Goal: Transaction & Acquisition: Purchase product/service

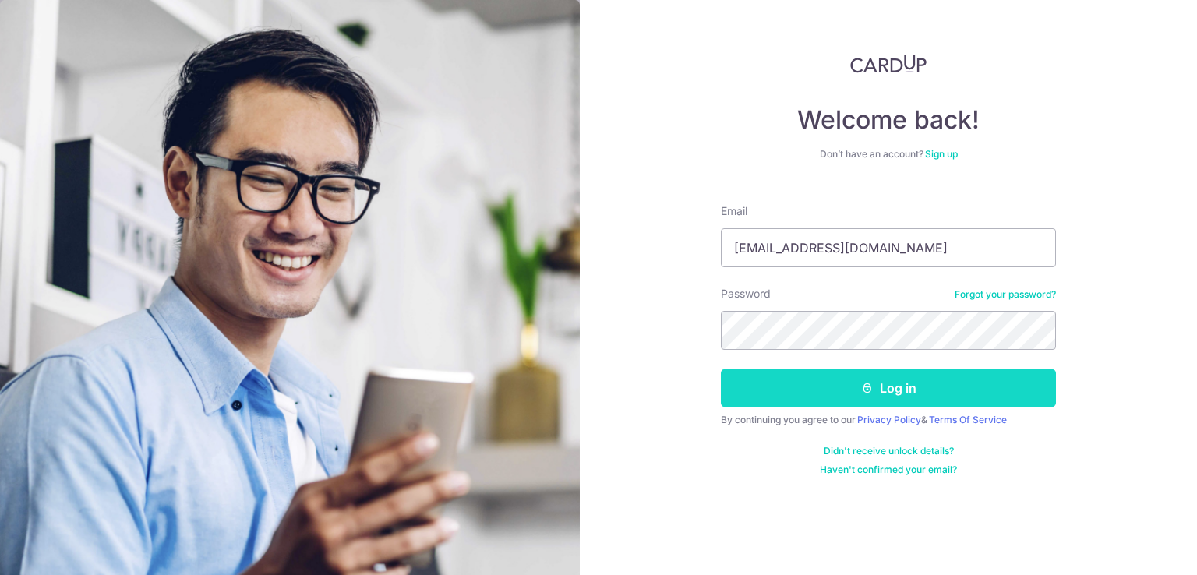
click at [853, 378] on button "Log in" at bounding box center [888, 388] width 335 height 39
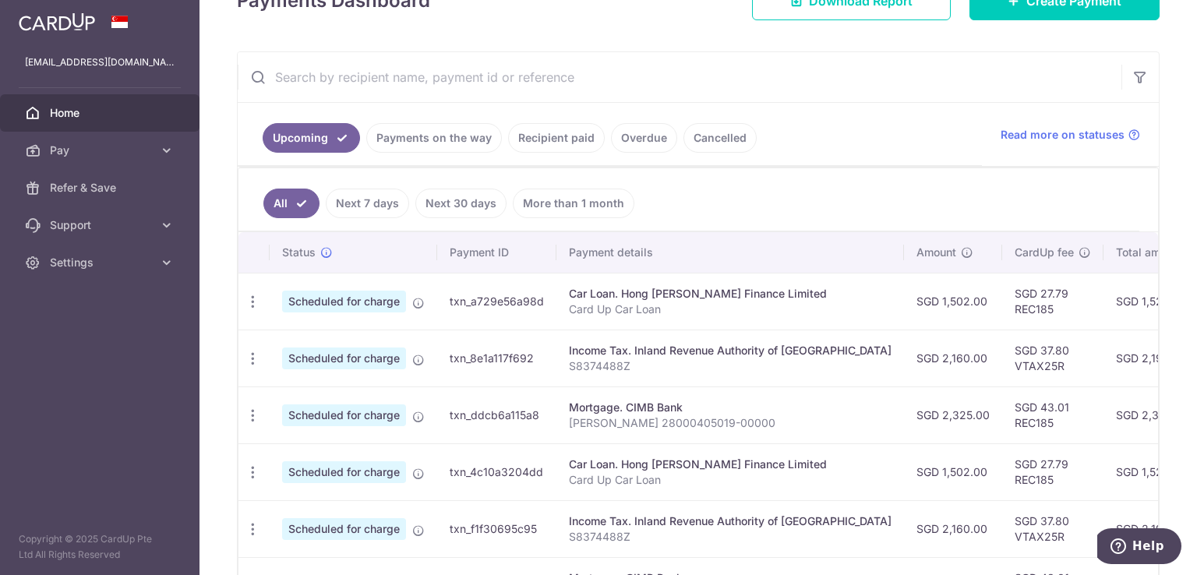
scroll to position [19, 0]
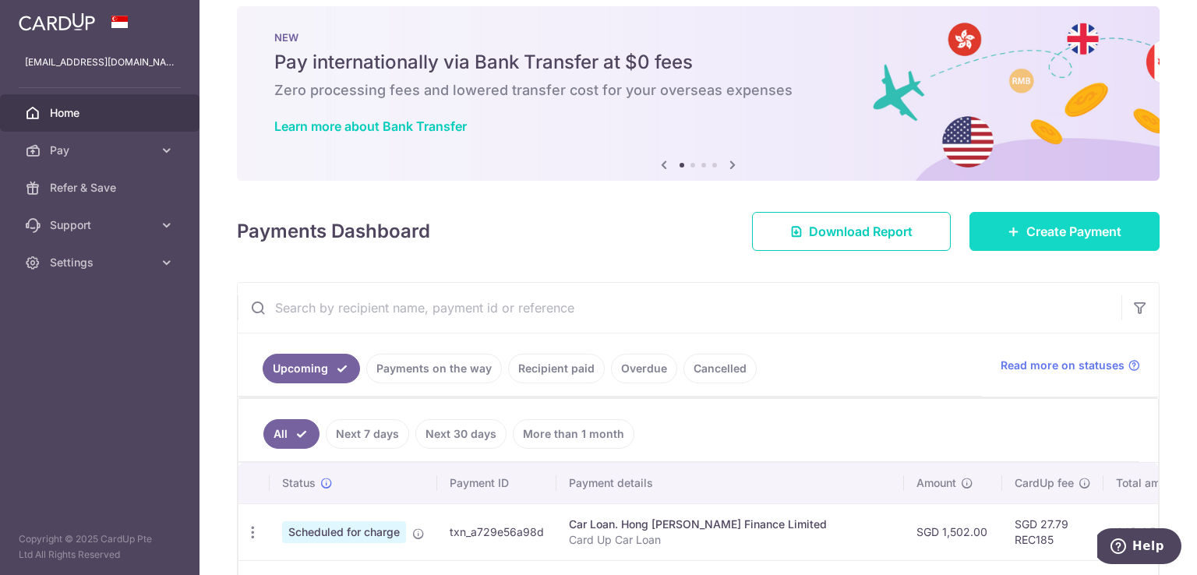
click at [978, 224] on link "Create Payment" at bounding box center [1065, 231] width 190 height 39
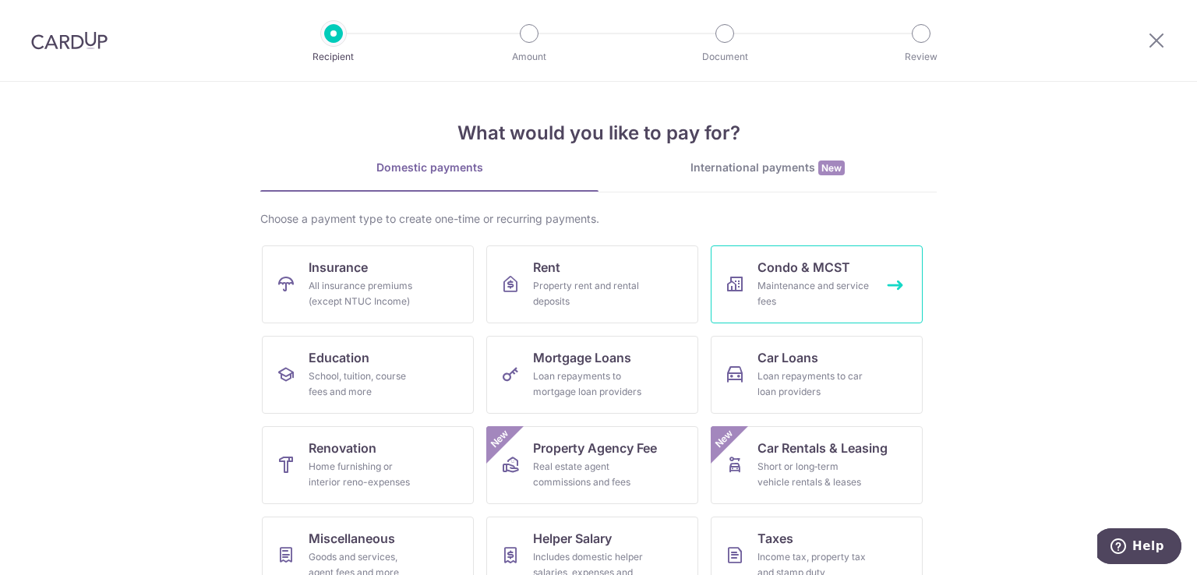
scroll to position [78, 0]
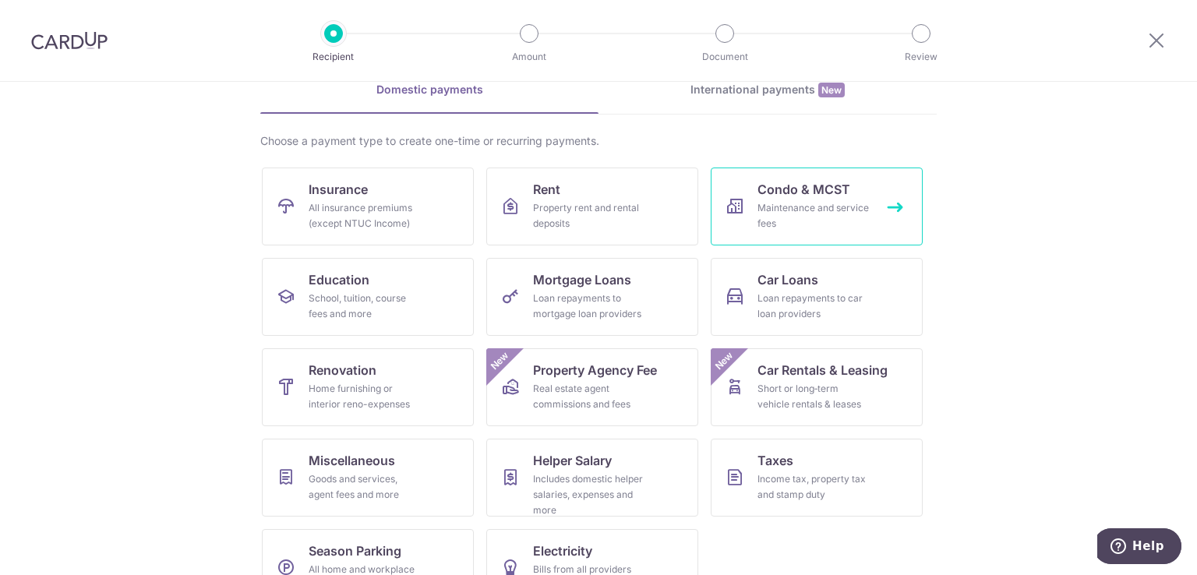
click at [790, 203] on div "Maintenance and service fees" at bounding box center [814, 215] width 112 height 31
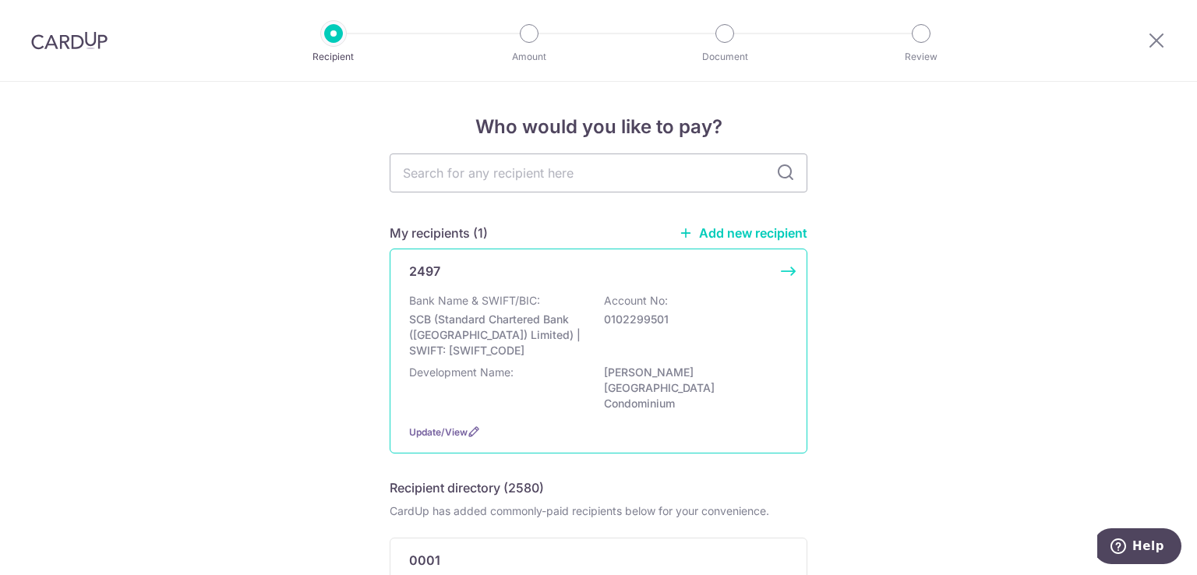
click at [540, 347] on p "SCB (Standard Chartered Bank (Singapore) Limited) | SWIFT: SCBLSG22XXX" at bounding box center [496, 335] width 175 height 47
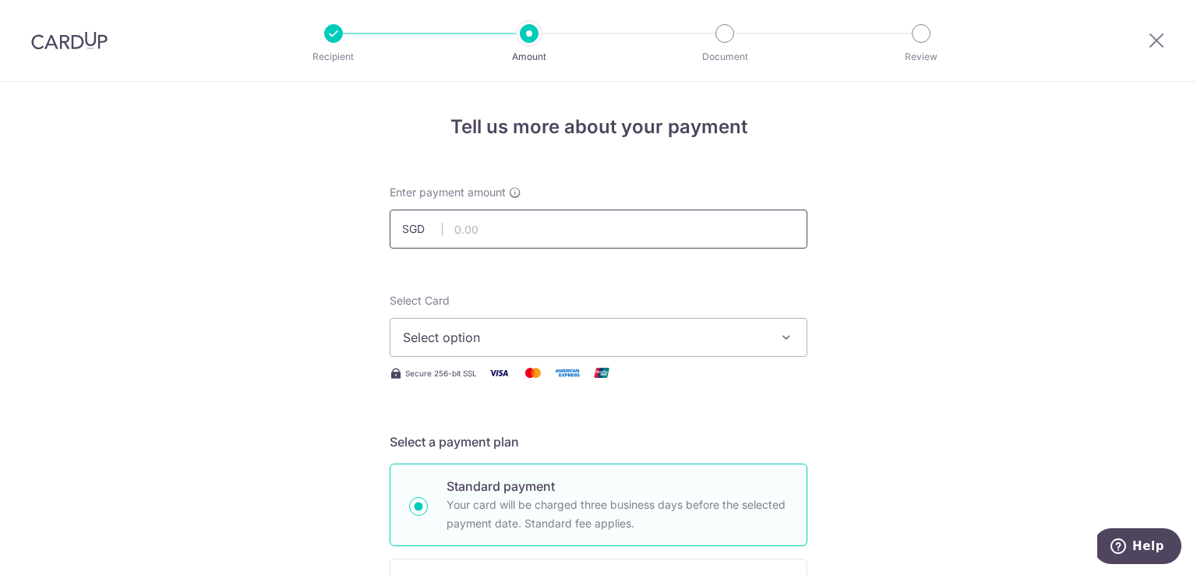
click at [575, 232] on input "text" at bounding box center [599, 229] width 418 height 39
type input "1,762.79"
click at [490, 334] on span "Select option" at bounding box center [584, 337] width 363 height 19
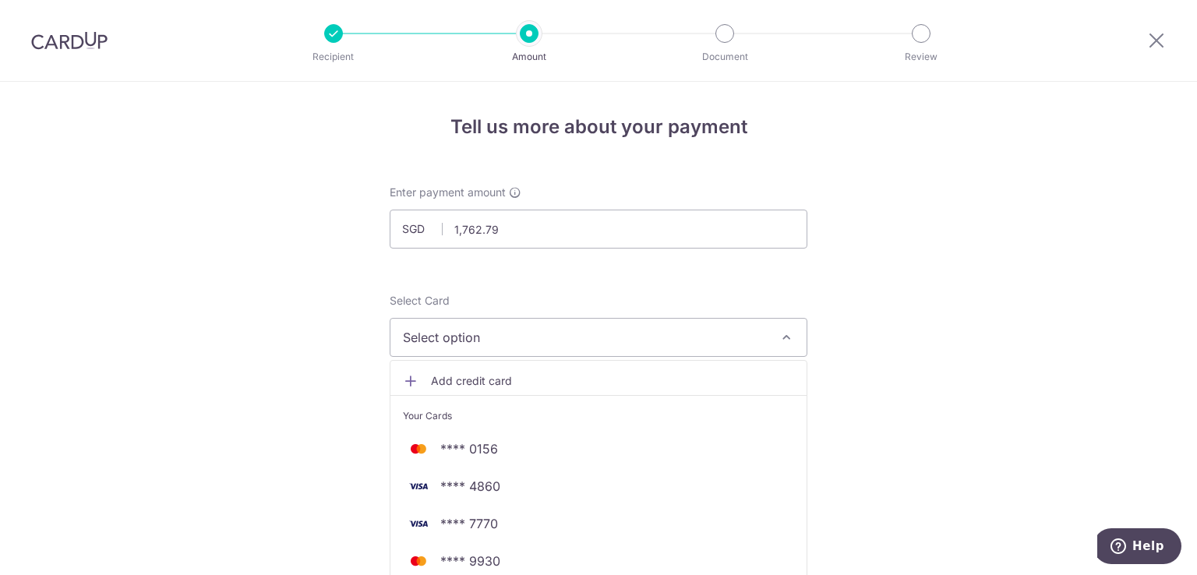
scroll to position [78, 0]
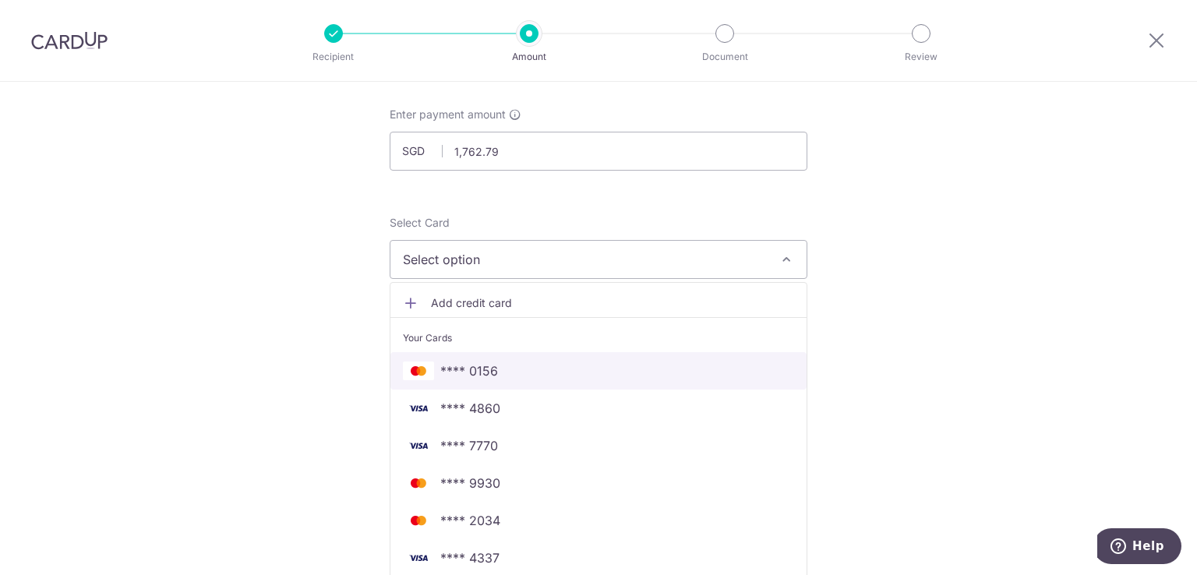
click at [483, 372] on span "**** 0156" at bounding box center [469, 371] width 58 height 19
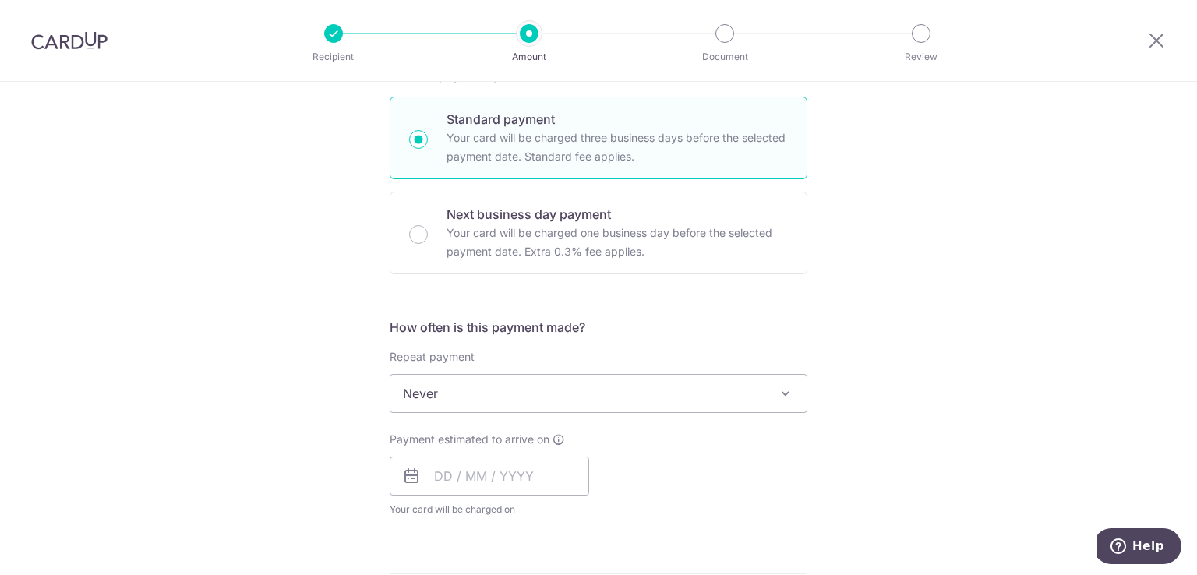
scroll to position [390, 0]
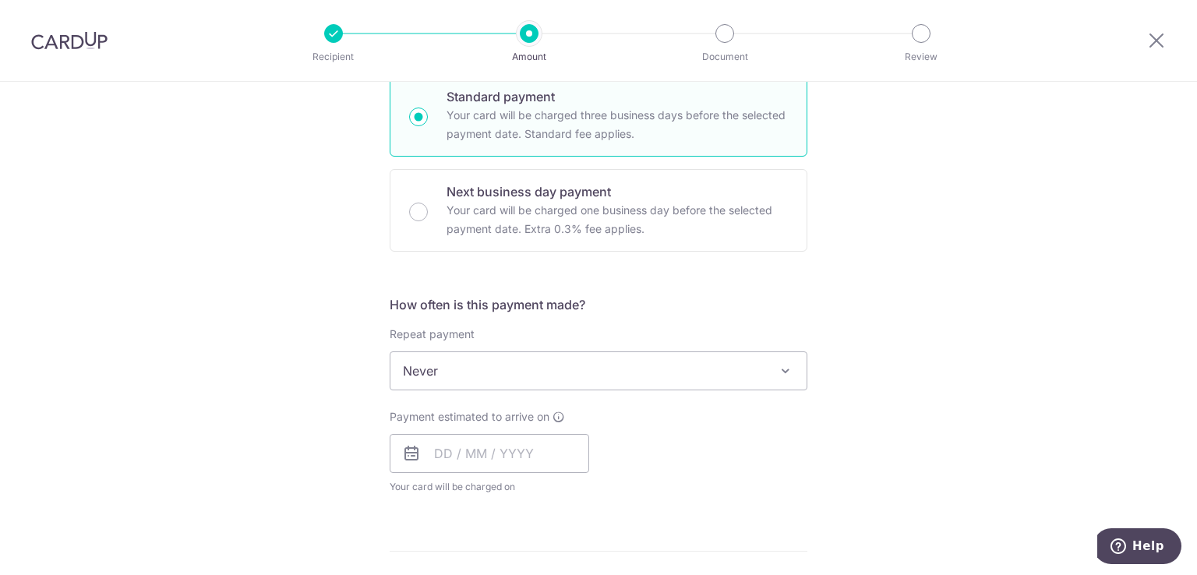
click at [440, 369] on span "Never" at bounding box center [598, 370] width 416 height 37
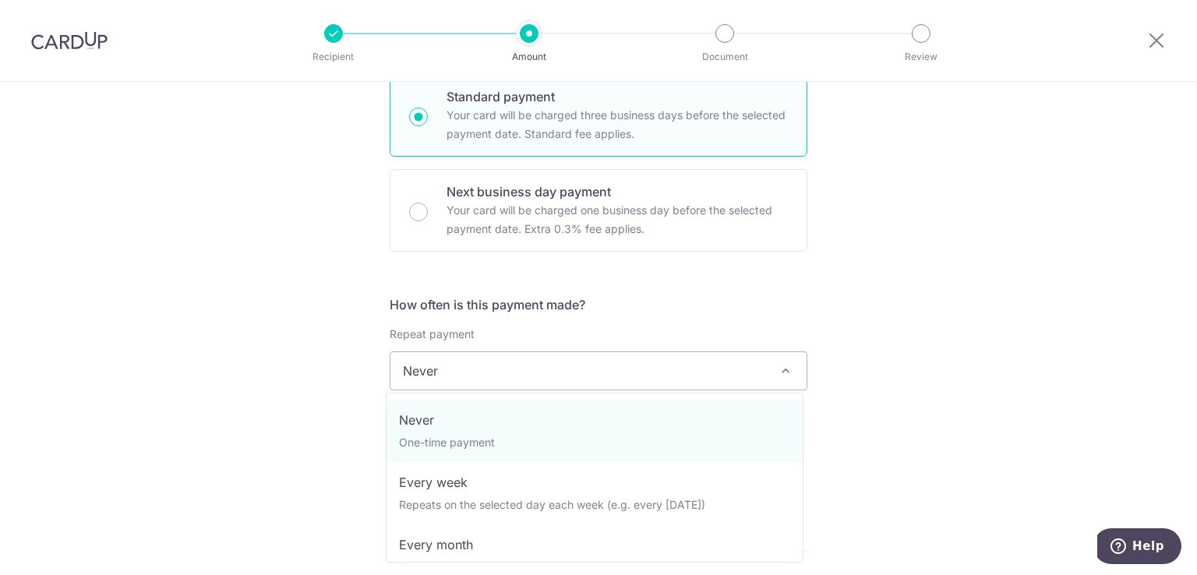
click at [363, 366] on div "Tell us more about your payment Enter payment amount SGD 1,762.79 1762.79 Selec…" at bounding box center [598, 397] width 1197 height 1410
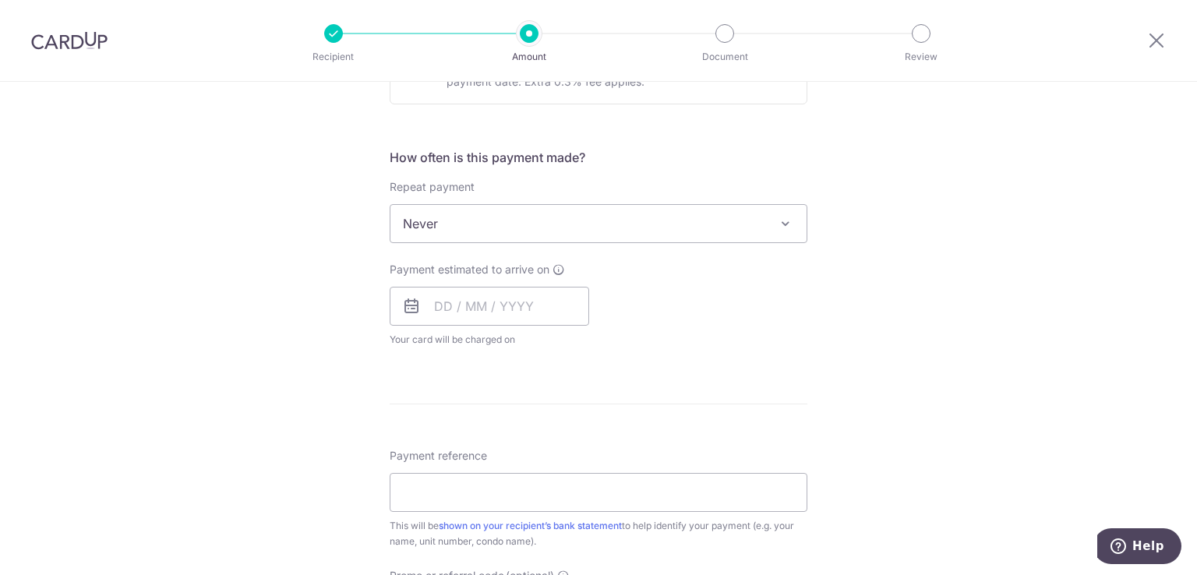
scroll to position [546, 0]
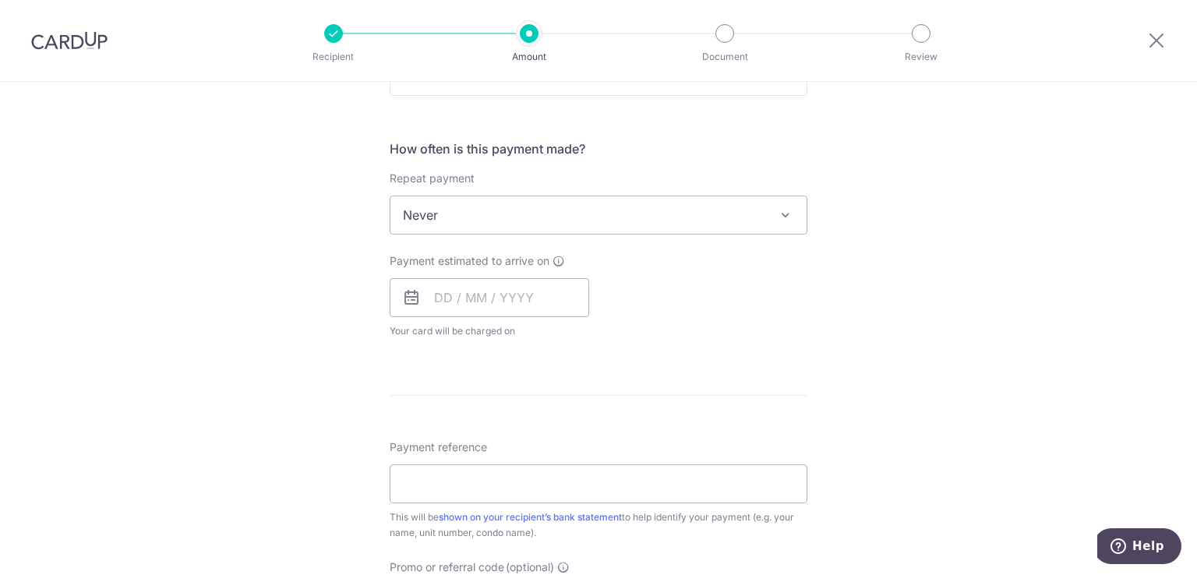
click at [474, 222] on span "Never" at bounding box center [598, 214] width 416 height 37
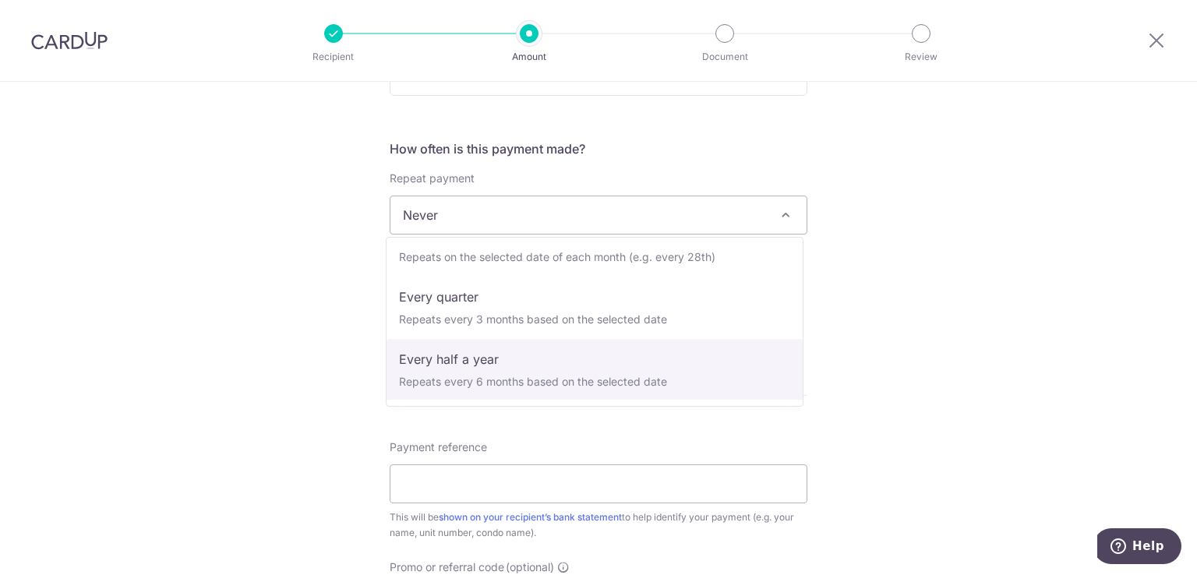
scroll to position [156, 0]
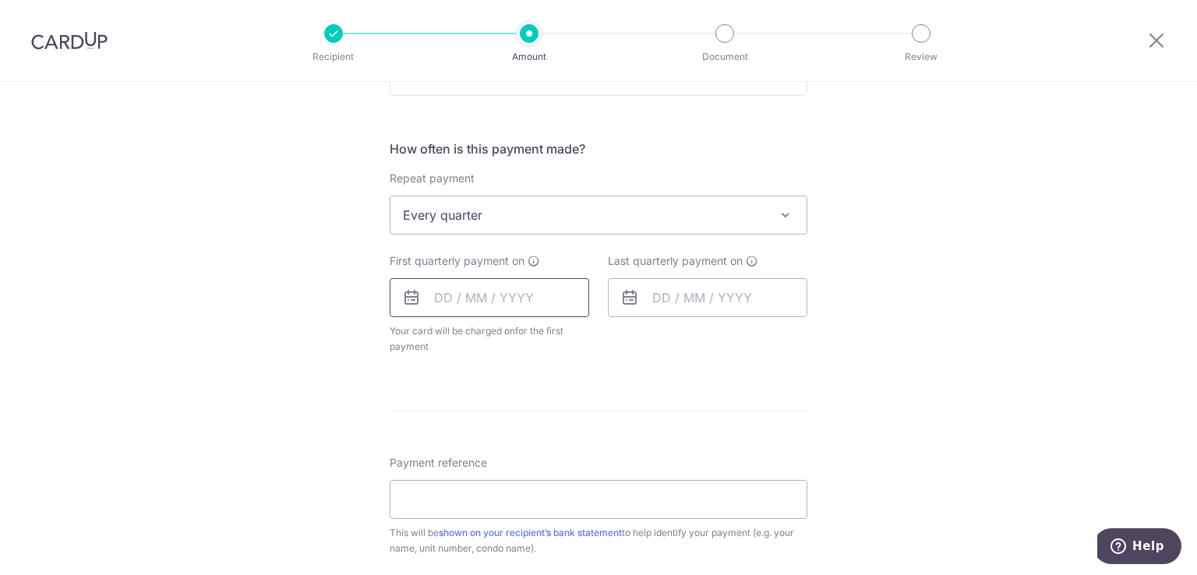
click at [496, 294] on input "text" at bounding box center [490, 297] width 200 height 39
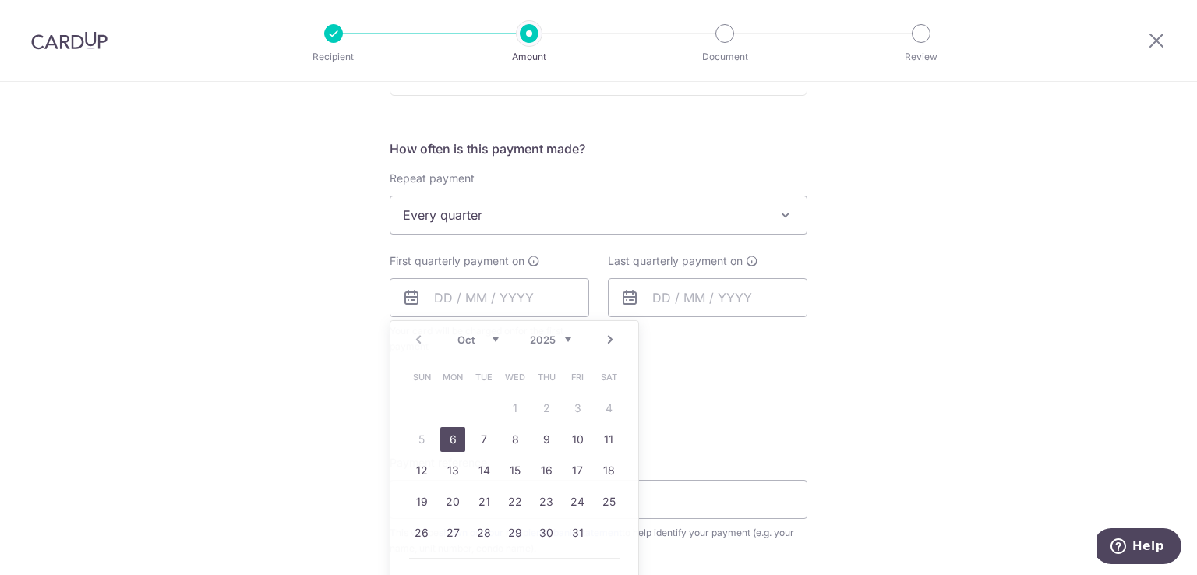
click at [352, 338] on div "Tell us more about your payment Enter payment amount SGD 1,762.79 1762.79 Selec…" at bounding box center [598, 248] width 1197 height 1425
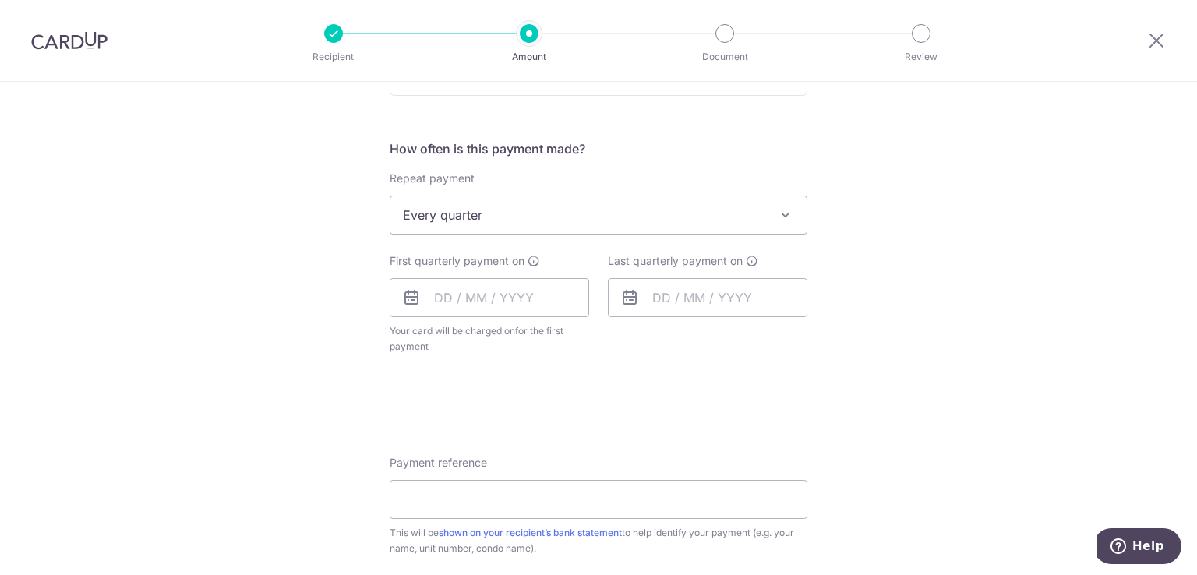
click at [510, 219] on span "Every quarter" at bounding box center [598, 214] width 416 height 37
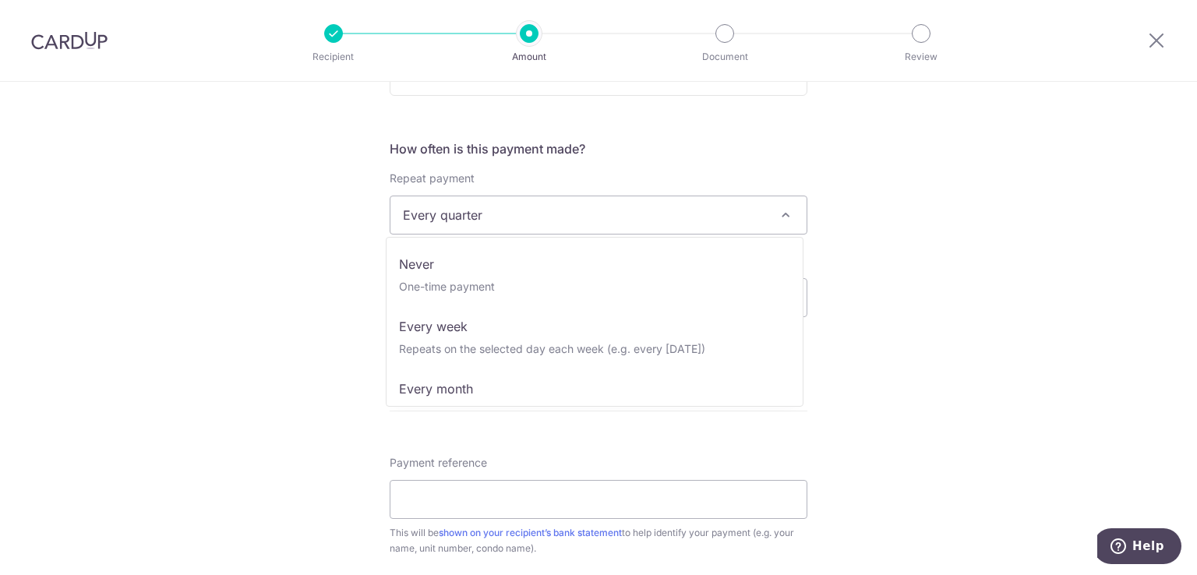
scroll to position [103, 0]
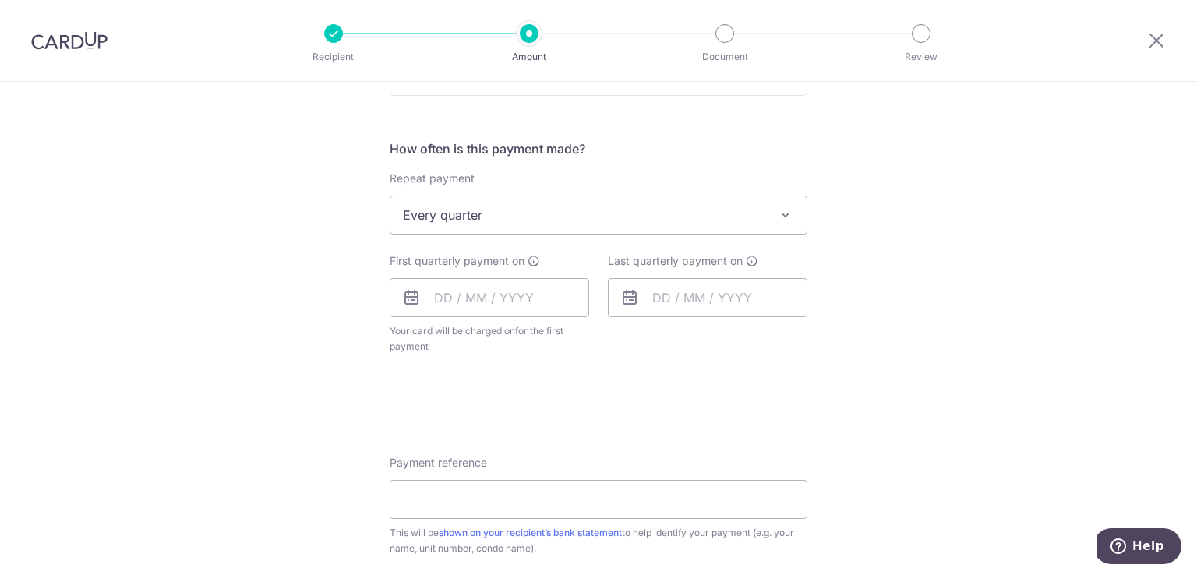
click at [347, 309] on div "Tell us more about your payment Enter payment amount SGD 1,762.79 1762.79 Selec…" at bounding box center [598, 248] width 1197 height 1425
click at [459, 212] on span "Every quarter" at bounding box center [598, 214] width 416 height 37
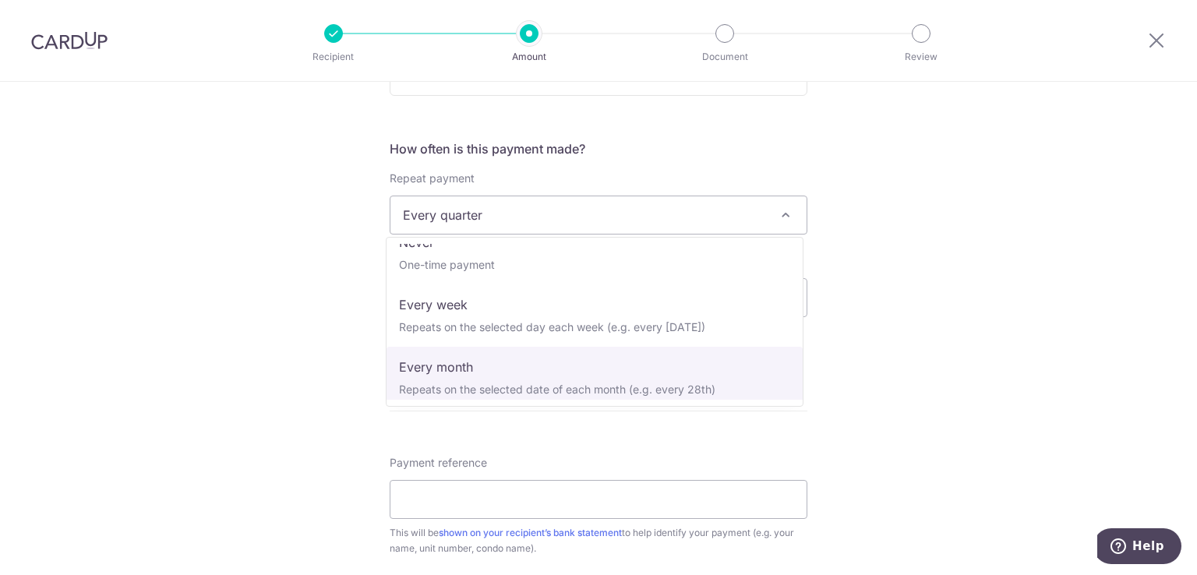
scroll to position [0, 0]
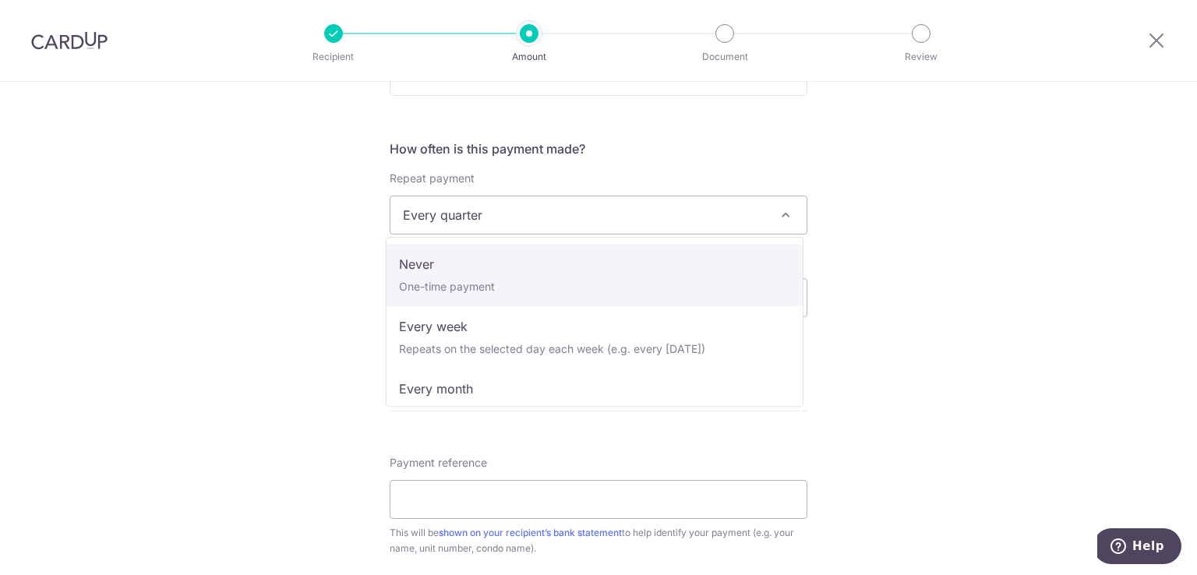
select select "1"
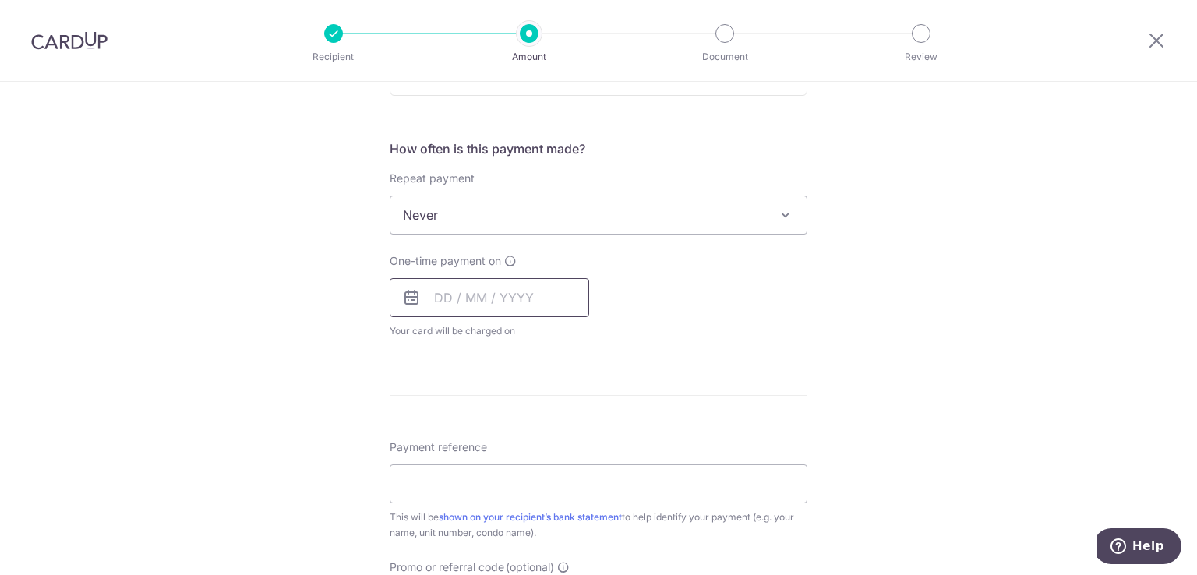
click at [511, 298] on input "text" at bounding box center [490, 297] width 200 height 39
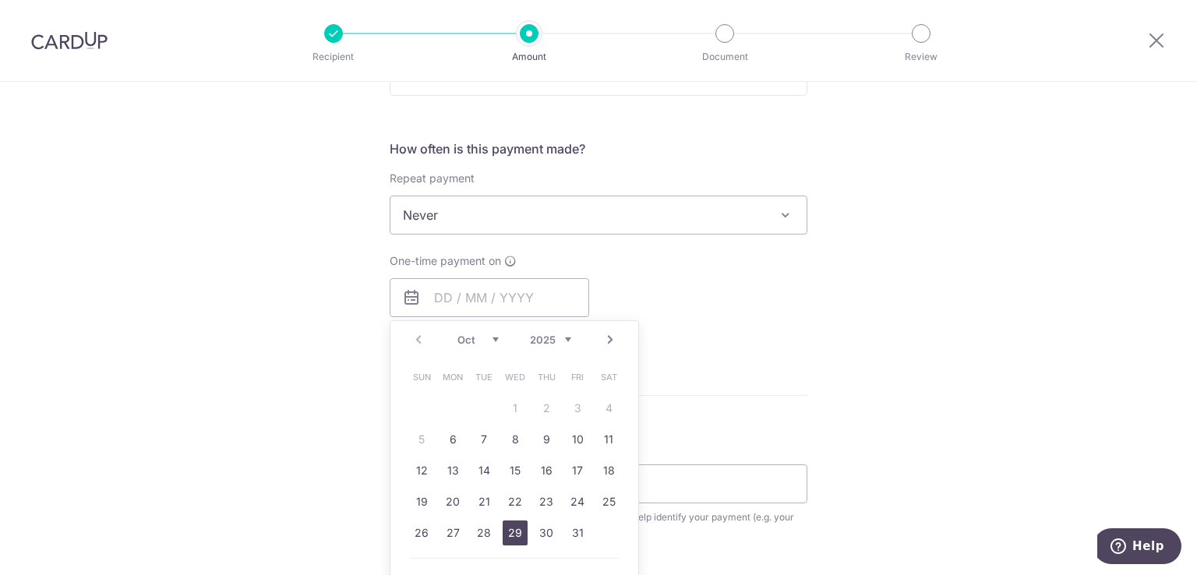
click at [512, 529] on link "29" at bounding box center [515, 533] width 25 height 25
type input "[DATE]"
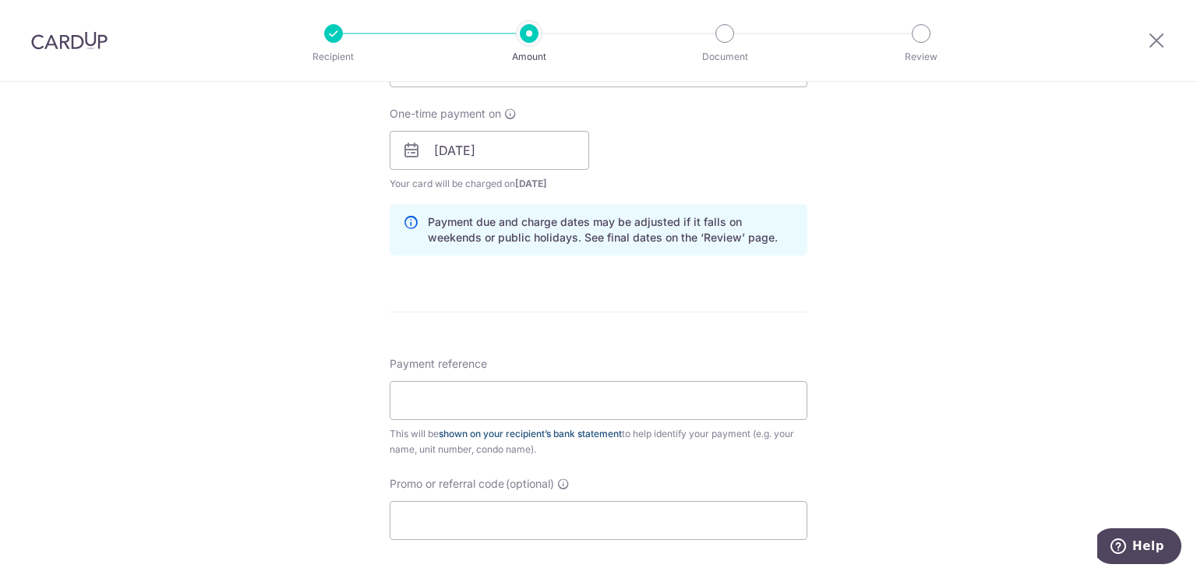
scroll to position [701, 0]
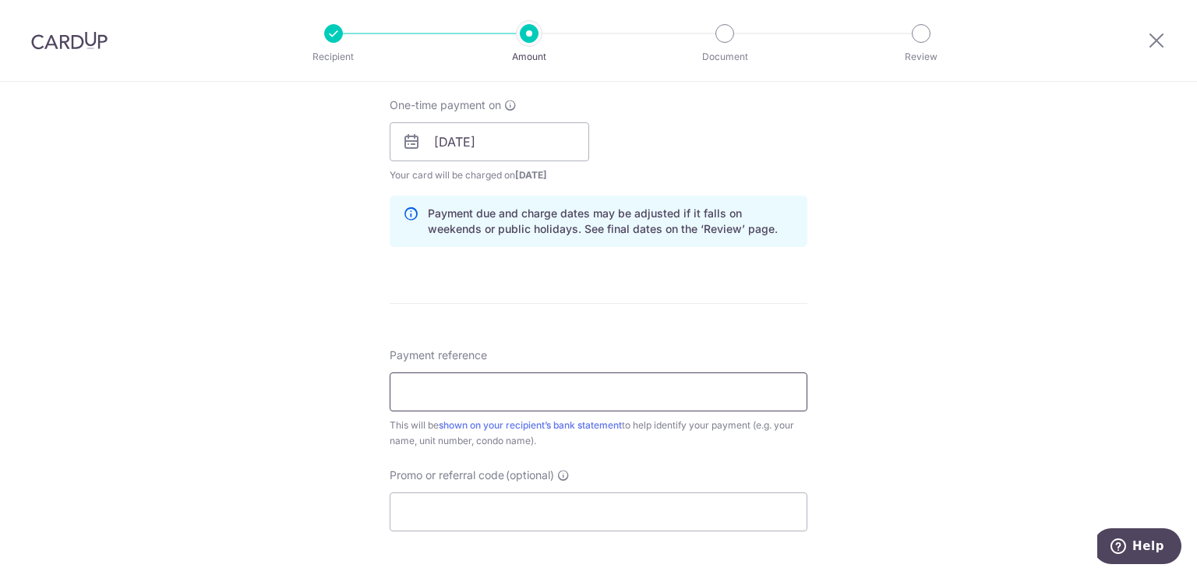
click at [532, 384] on input "Payment reference" at bounding box center [599, 392] width 418 height 39
type input "Blk 15 Unit 01-02"
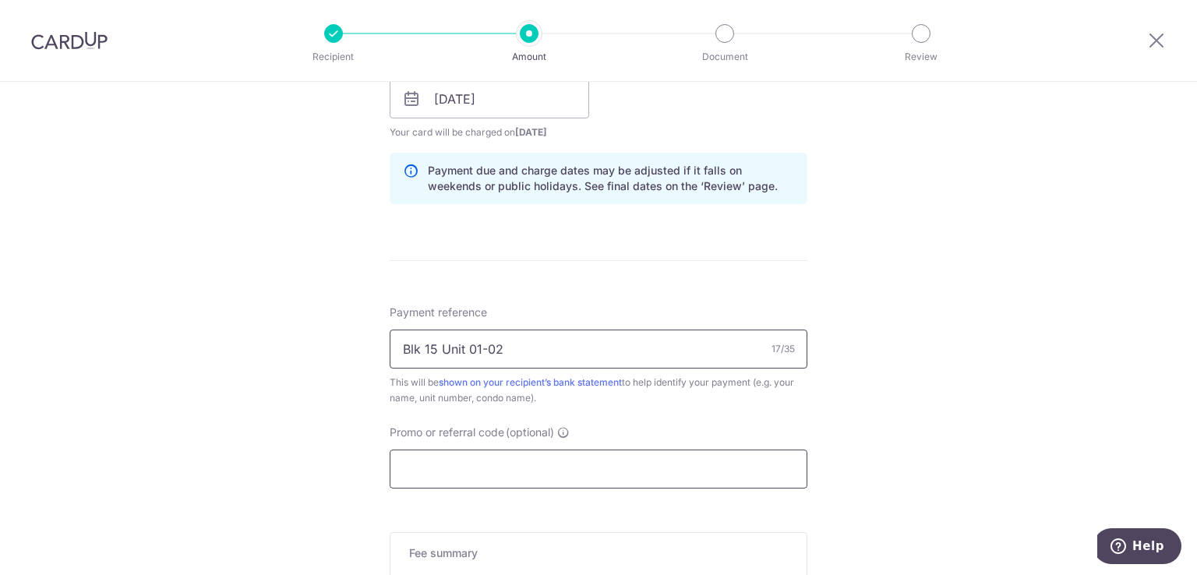
scroll to position [779, 0]
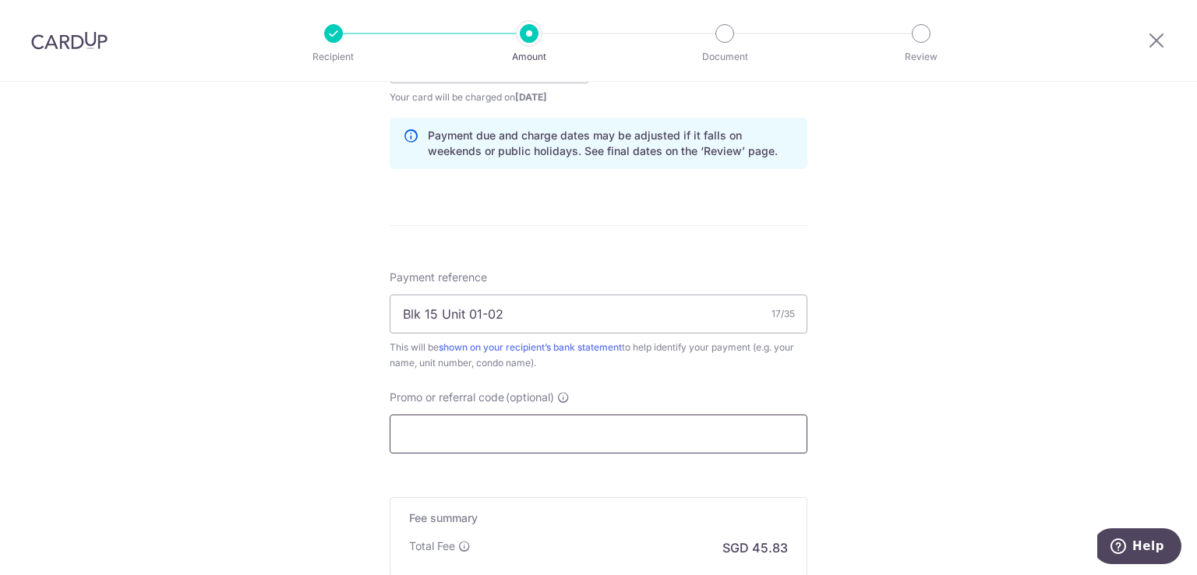
click at [517, 426] on input "Promo or referral code (optional)" at bounding box center [599, 434] width 418 height 39
paste input "3HOME25R"
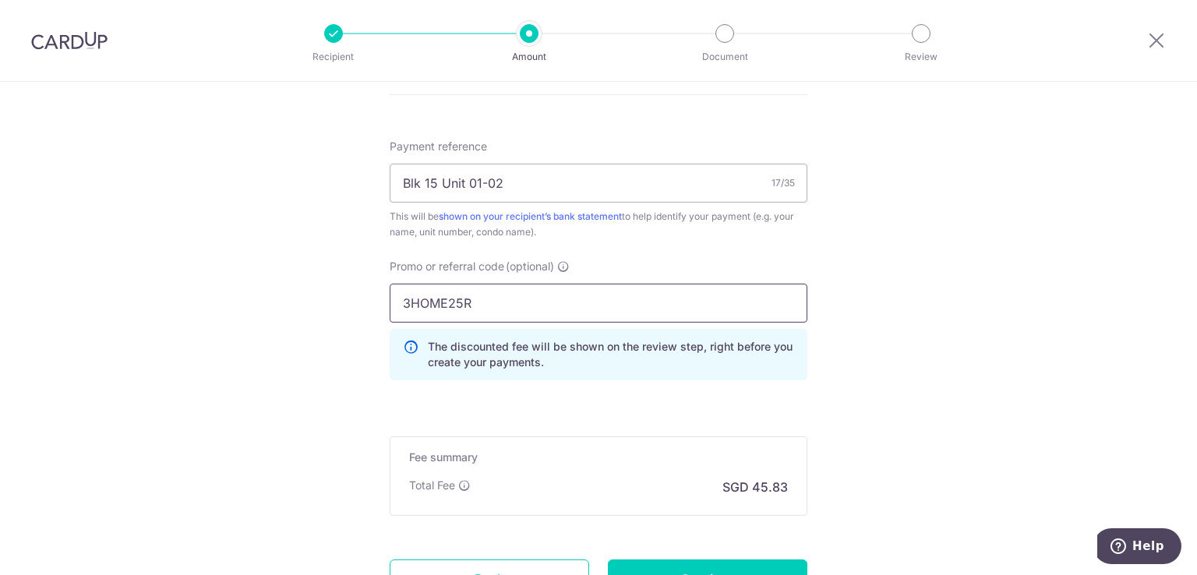
scroll to position [935, 0]
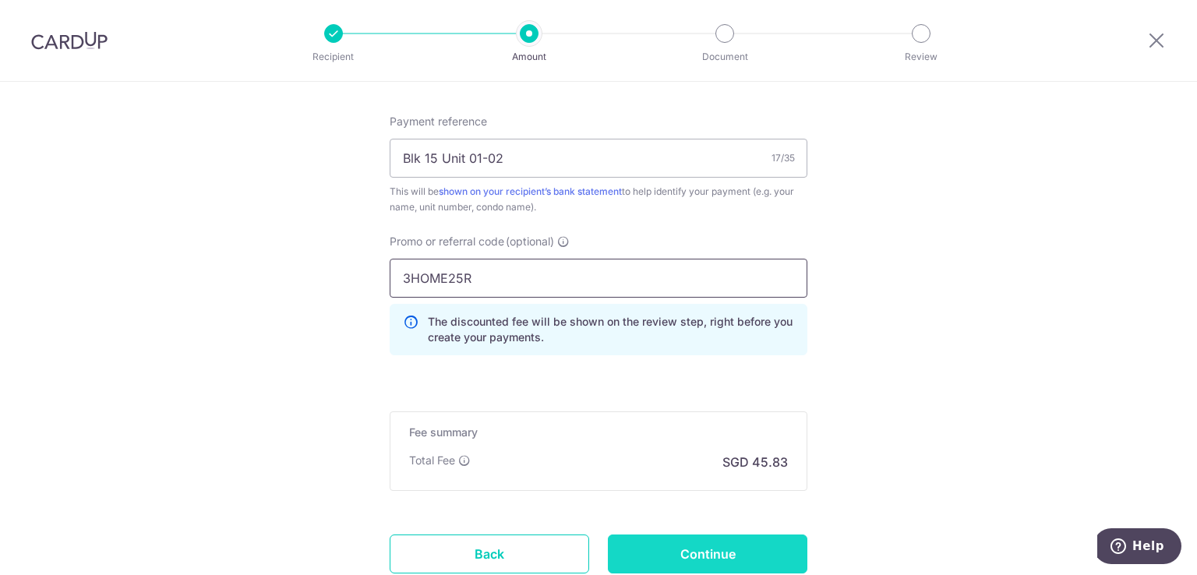
type input "3HOME25R"
click at [671, 554] on input "Continue" at bounding box center [708, 554] width 200 height 39
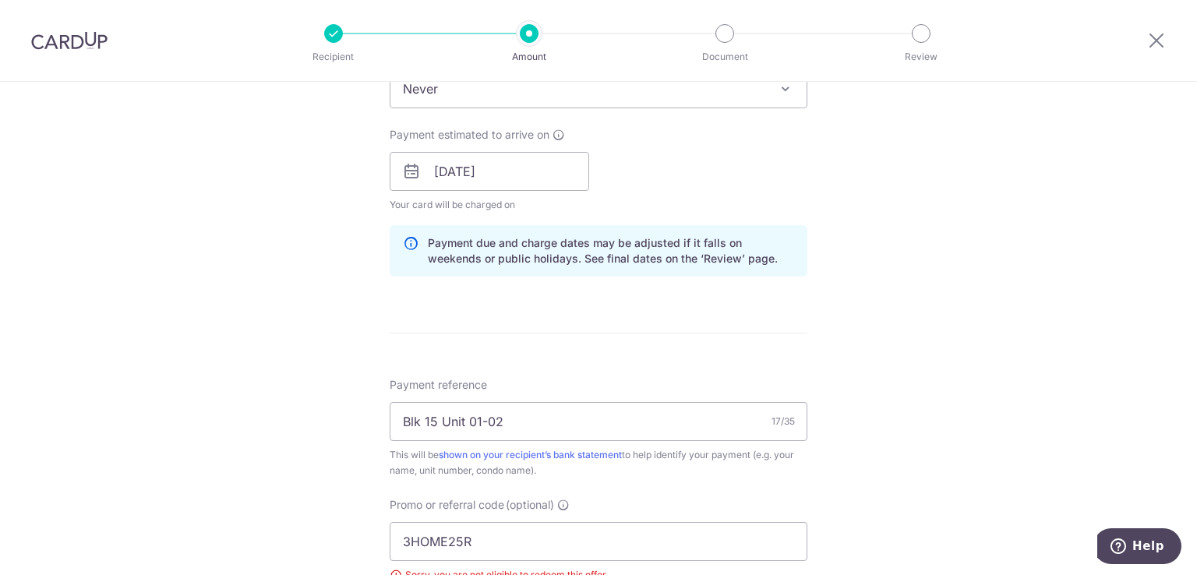
scroll to position [525, 0]
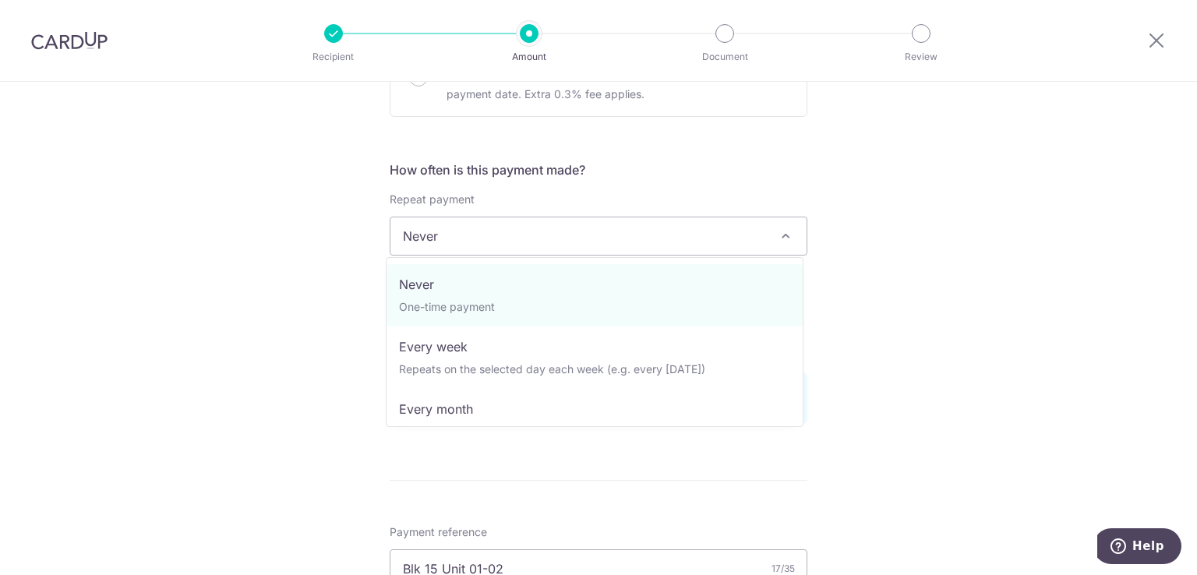
click at [532, 232] on span "Never" at bounding box center [598, 235] width 416 height 37
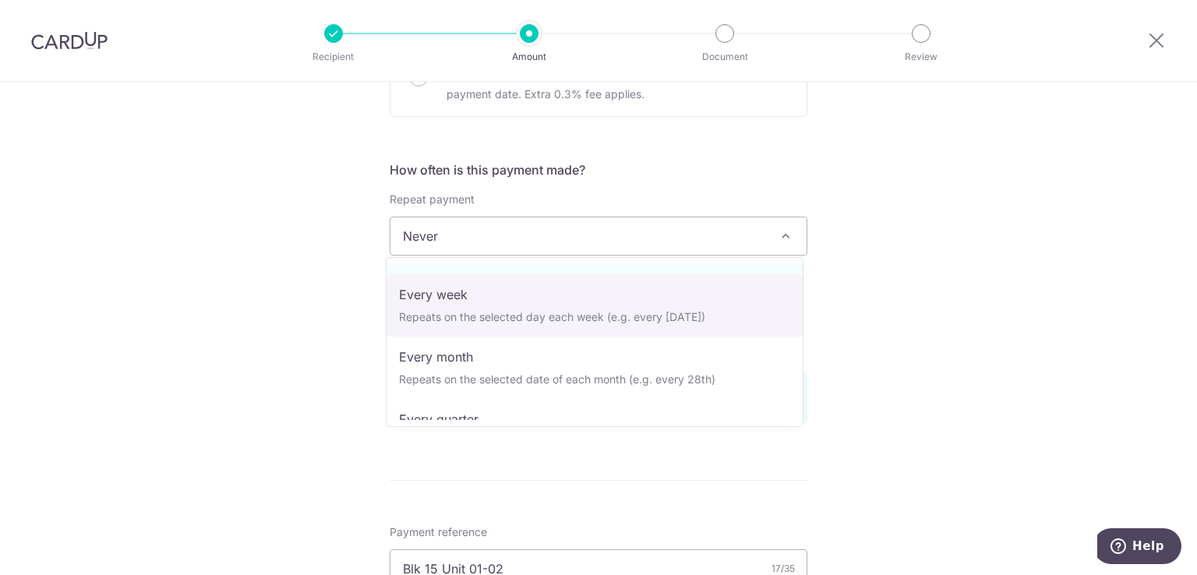
scroll to position [78, 0]
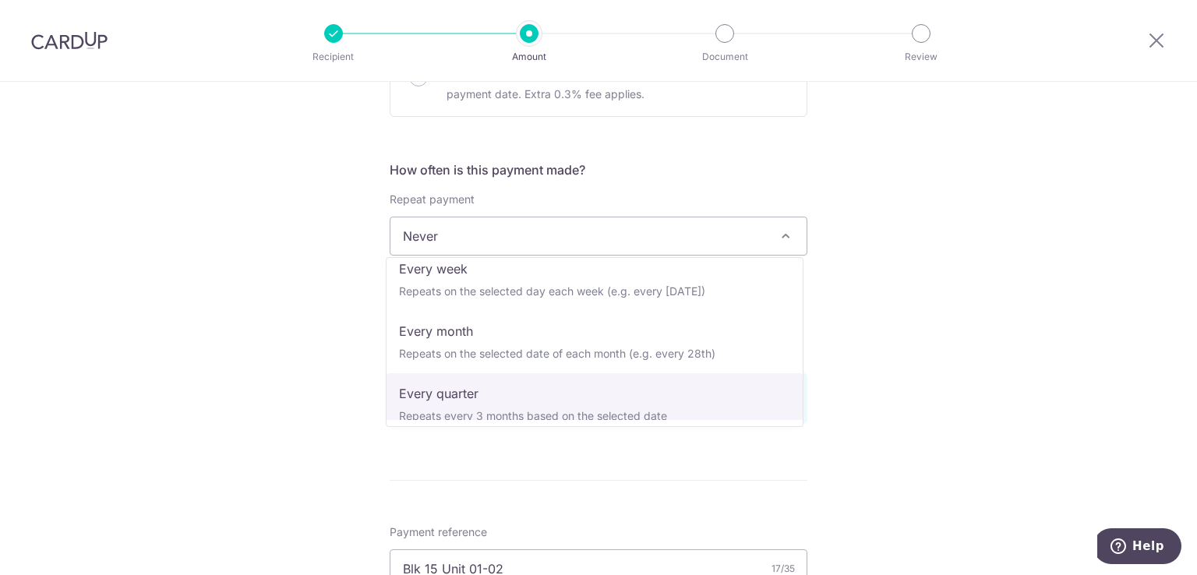
select select "4"
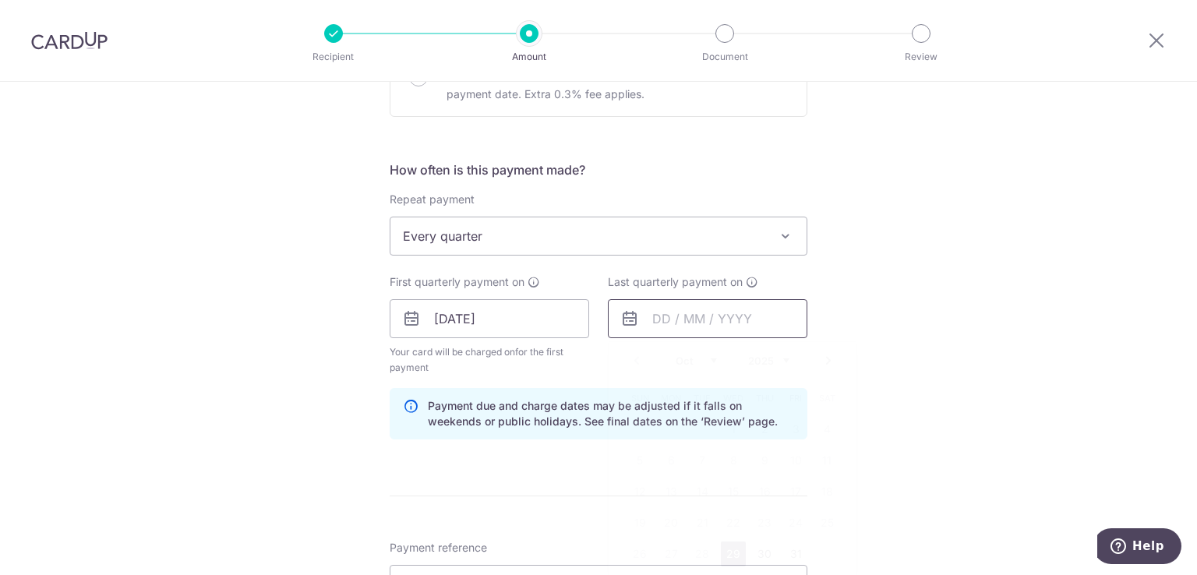
click at [692, 323] on input "text" at bounding box center [708, 318] width 200 height 39
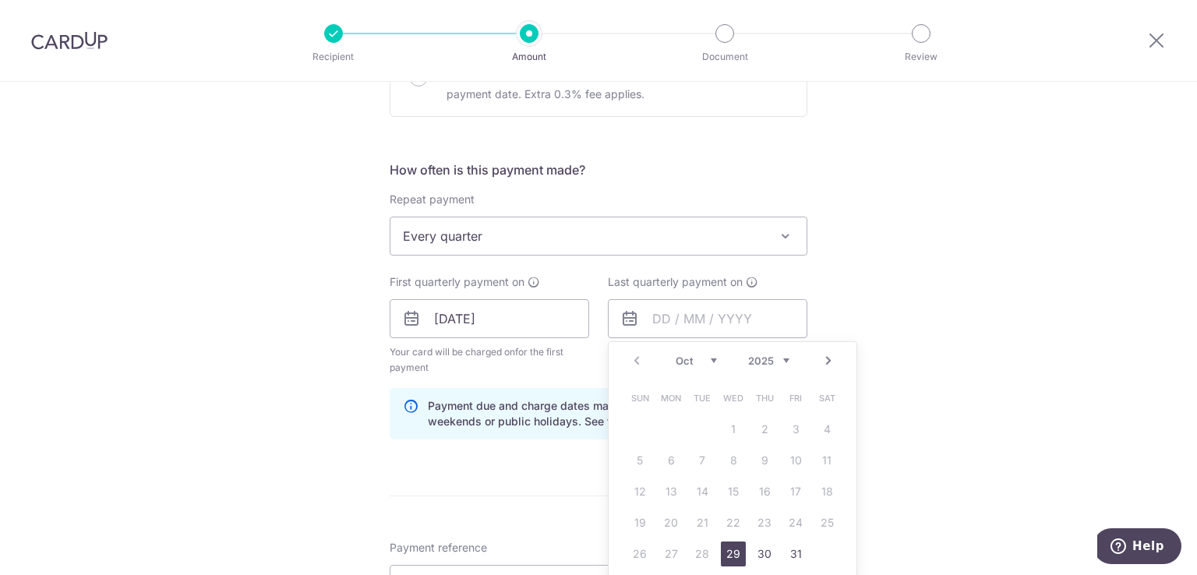
click at [828, 360] on link "Next" at bounding box center [828, 360] width 19 height 19
click at [826, 358] on link "Next" at bounding box center [828, 360] width 19 height 19
click at [627, 359] on link "Prev" at bounding box center [636, 360] width 19 height 19
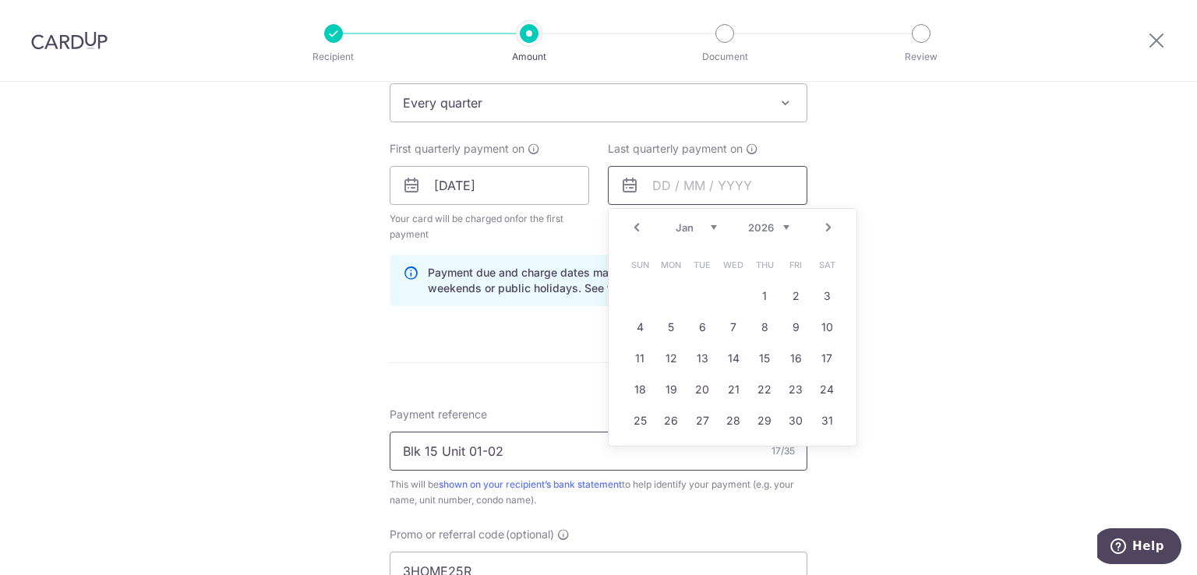
scroll to position [680, 0]
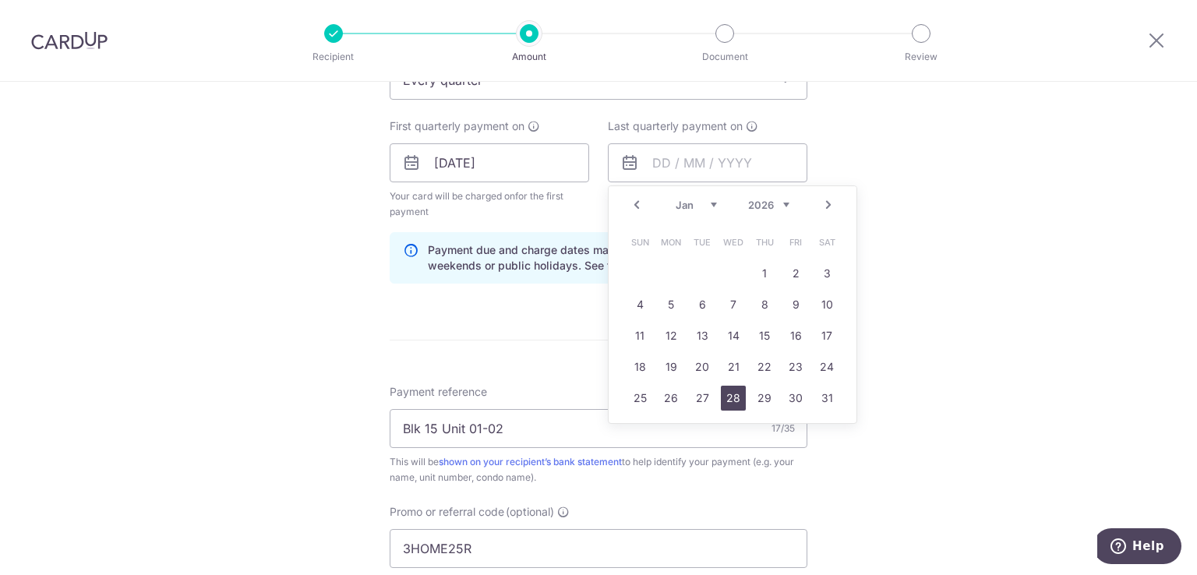
click at [733, 400] on link "28" at bounding box center [733, 398] width 25 height 25
type input "28/01/2026"
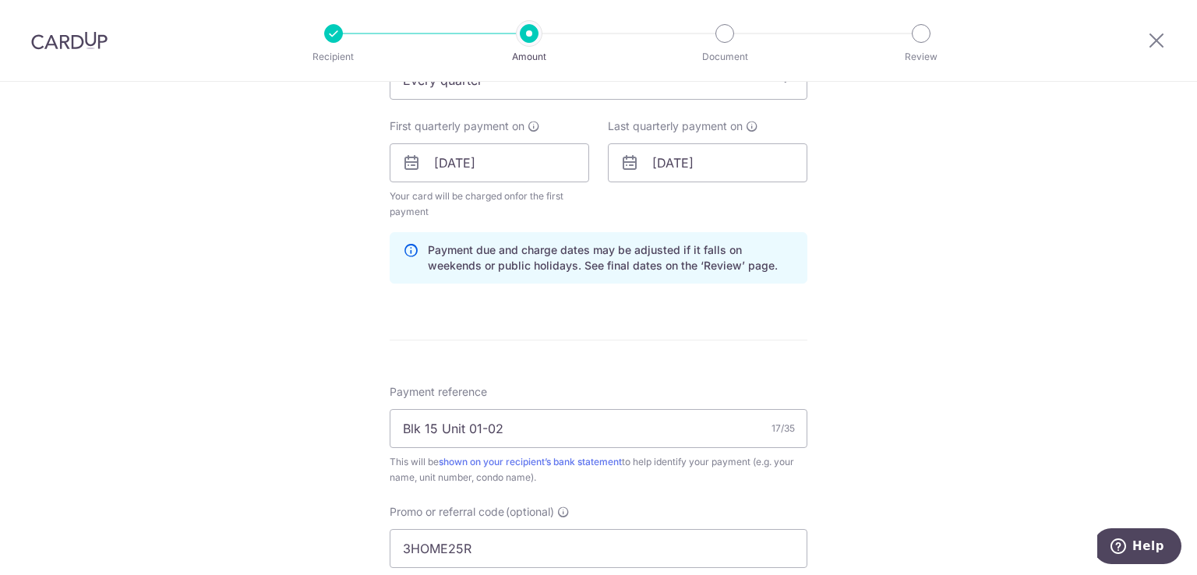
click at [857, 398] on div "Tell us more about your payment Enter payment amount SGD 1,762.79 1762.79 Selec…" at bounding box center [598, 191] width 1197 height 1581
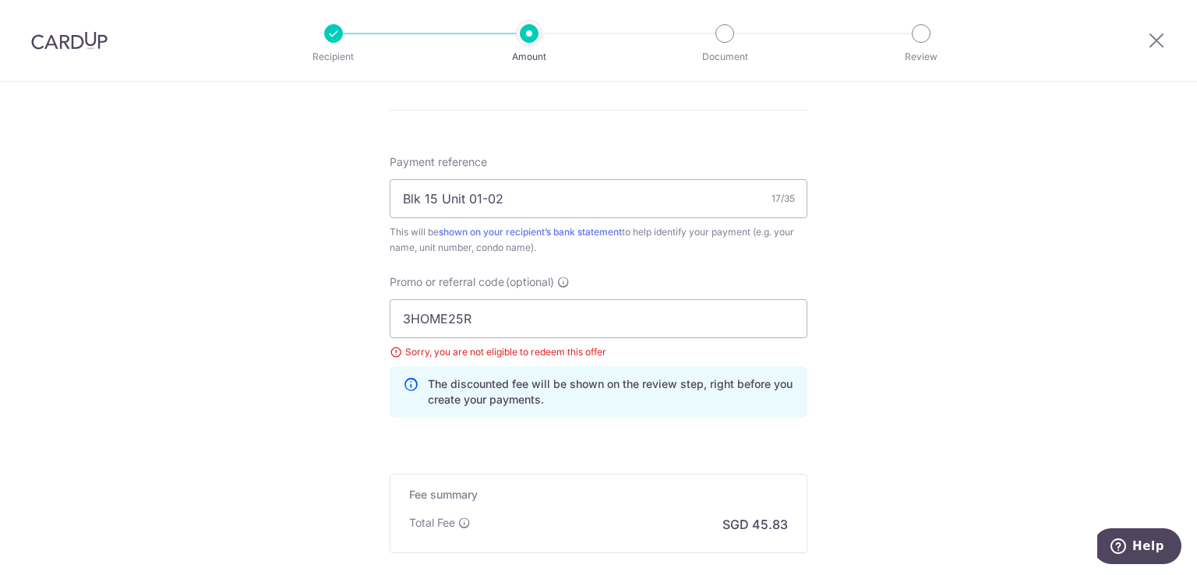
scroll to position [1086, 0]
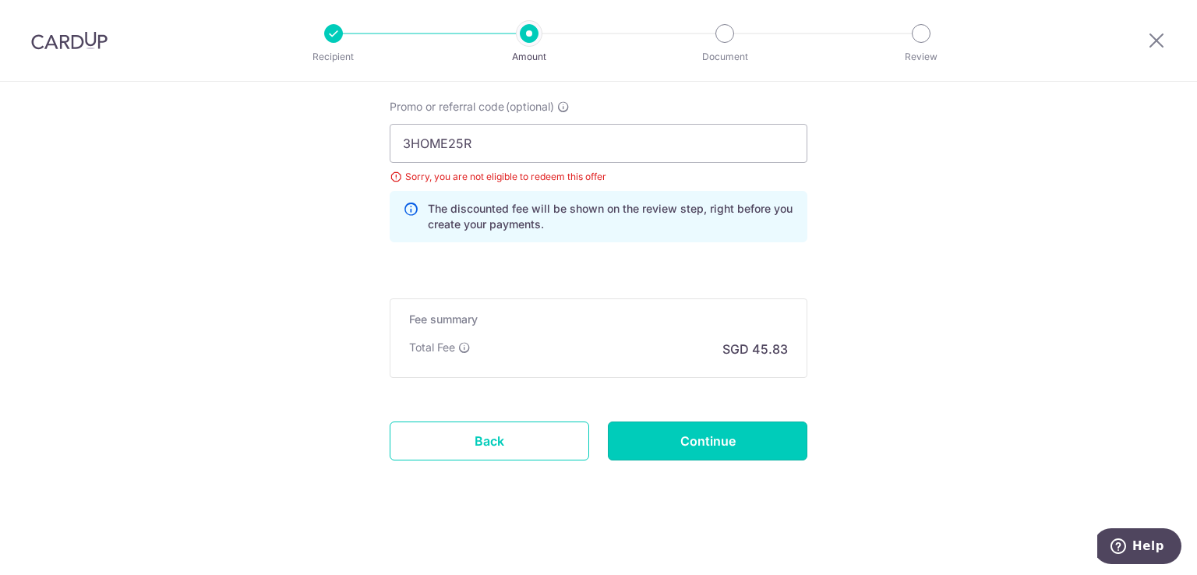
click at [695, 441] on input "Continue" at bounding box center [708, 441] width 200 height 39
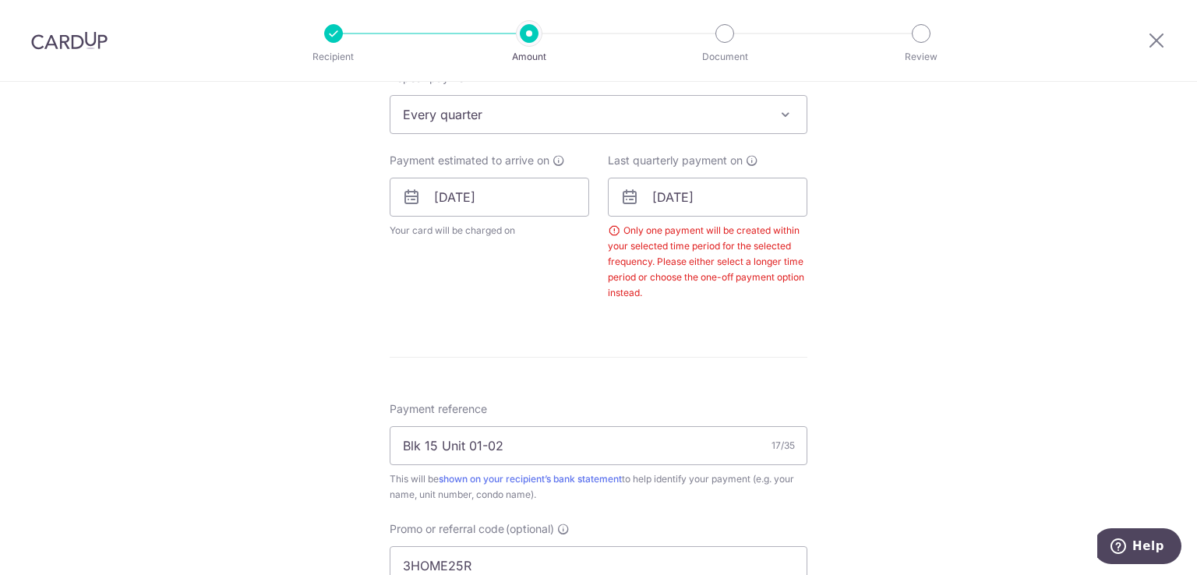
scroll to position [580, 0]
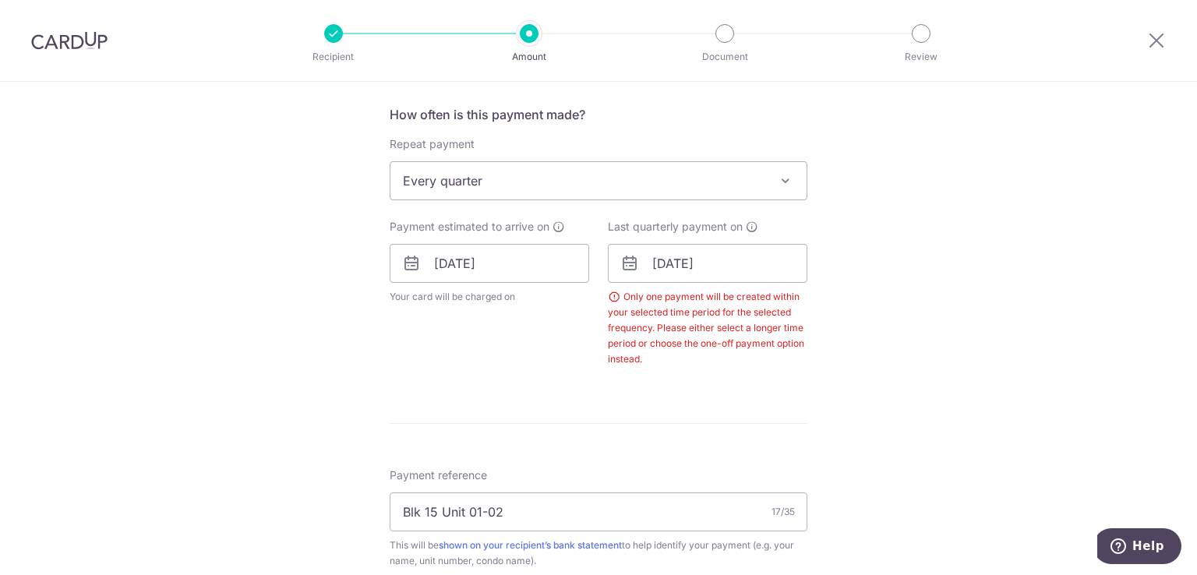
click at [623, 185] on span "Every quarter" at bounding box center [598, 180] width 416 height 37
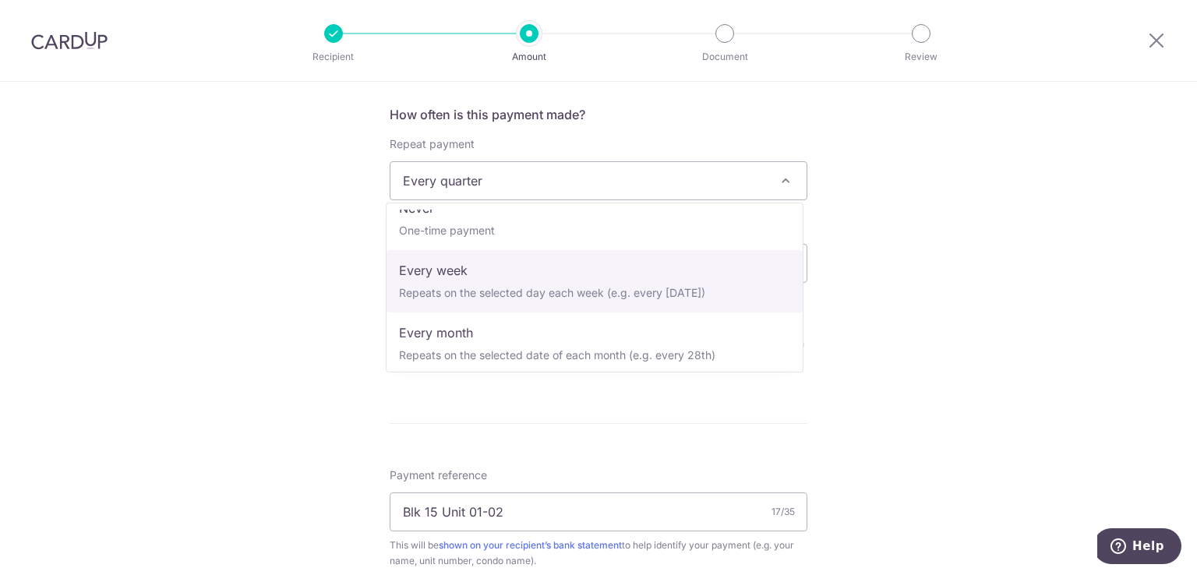
scroll to position [0, 0]
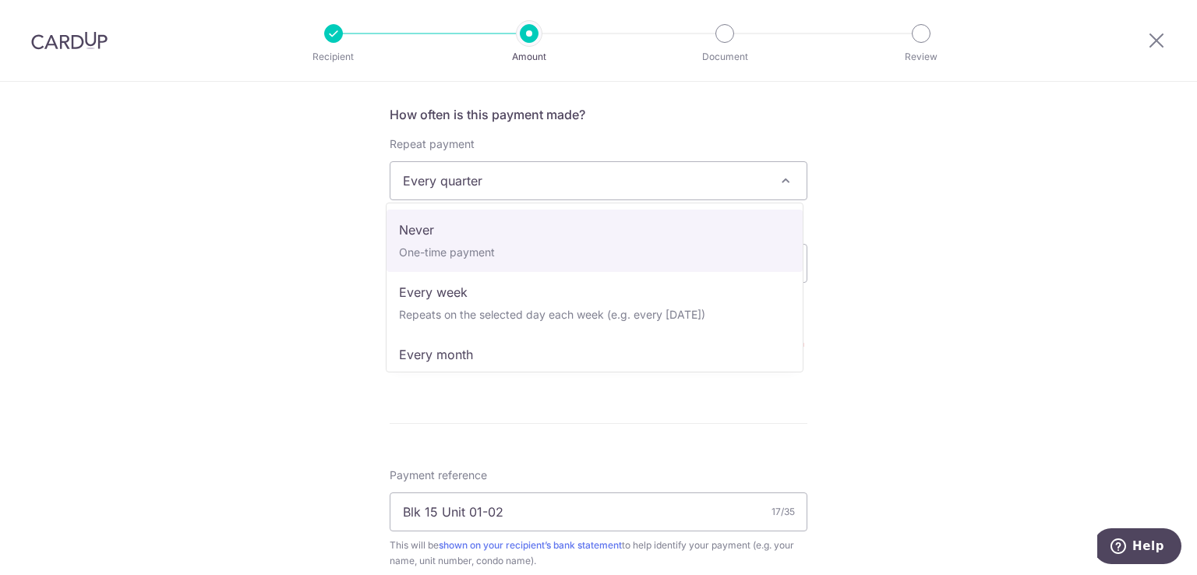
select select "1"
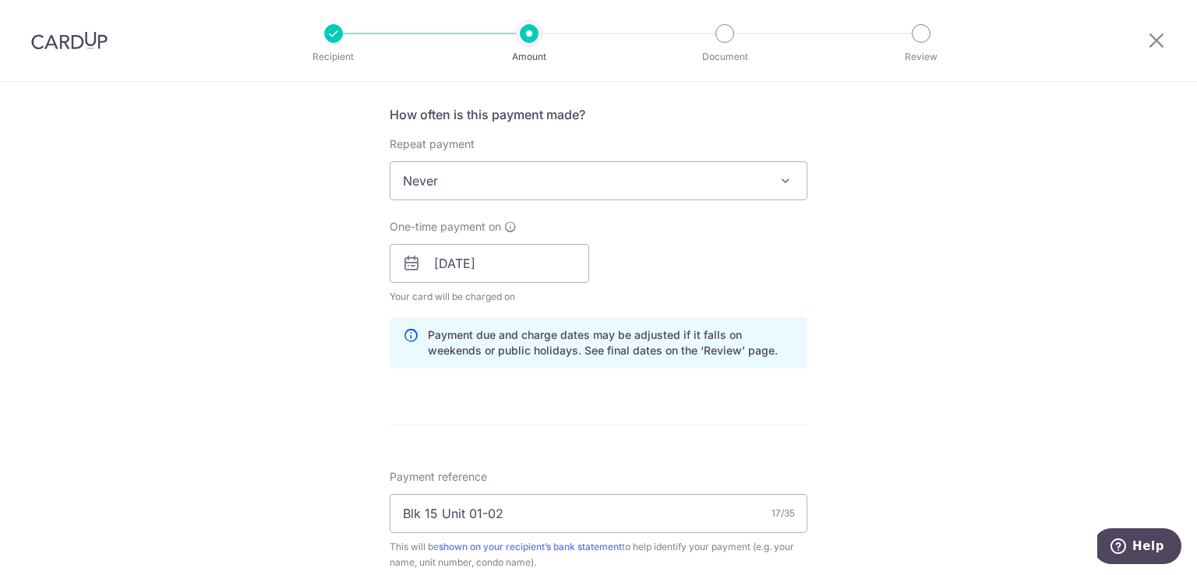
scroll to position [892, 0]
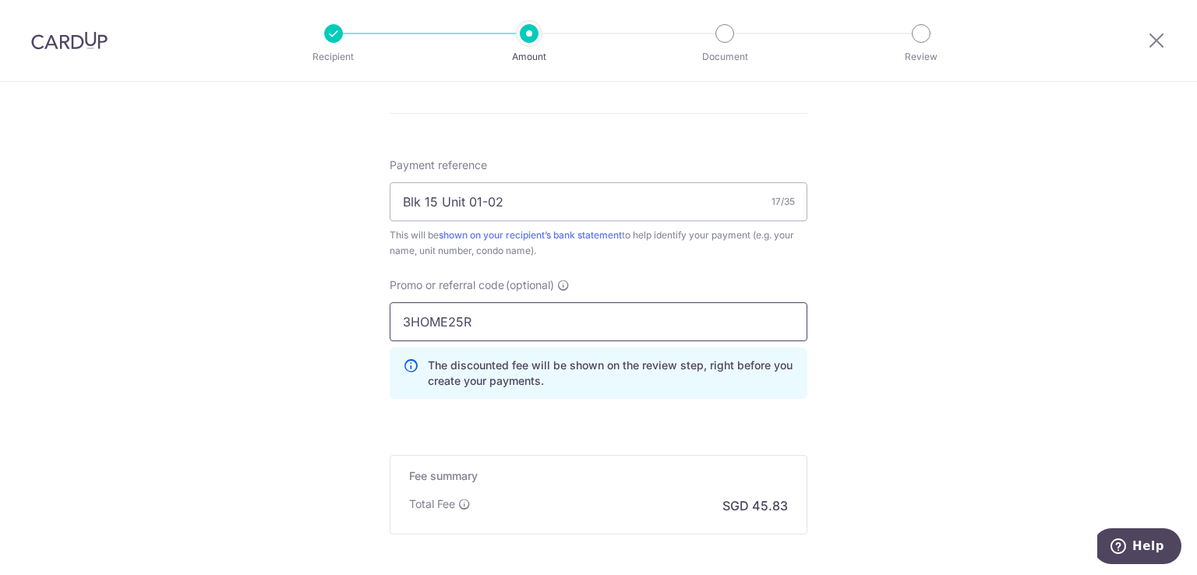
drag, startPoint x: 495, startPoint y: 316, endPoint x: 344, endPoint y: 300, distance: 151.3
paste input "OFF225"
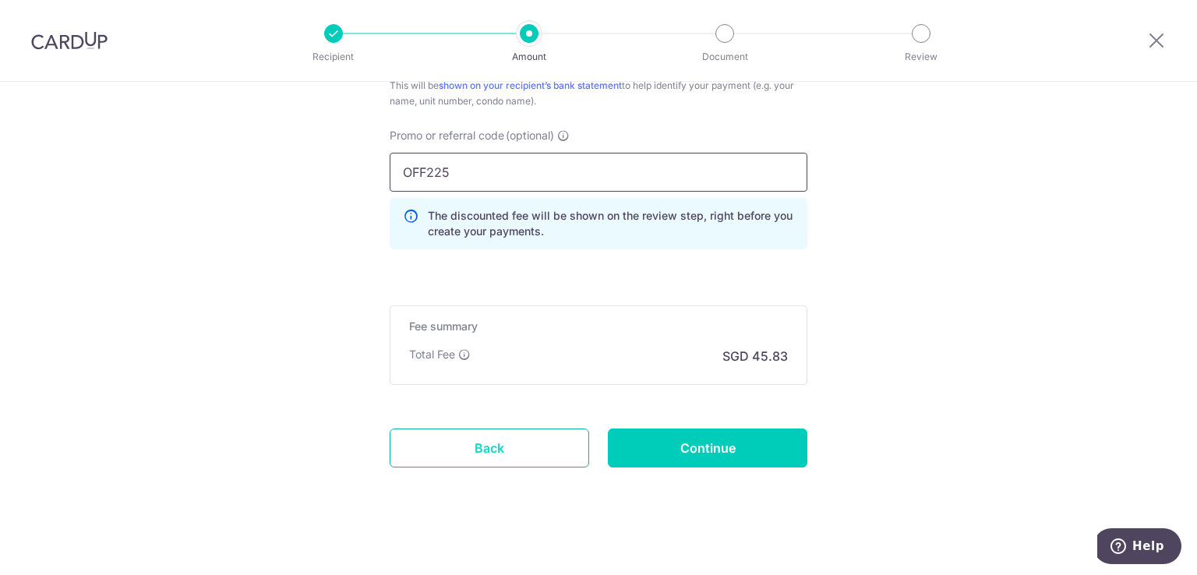
scroll to position [1047, 0]
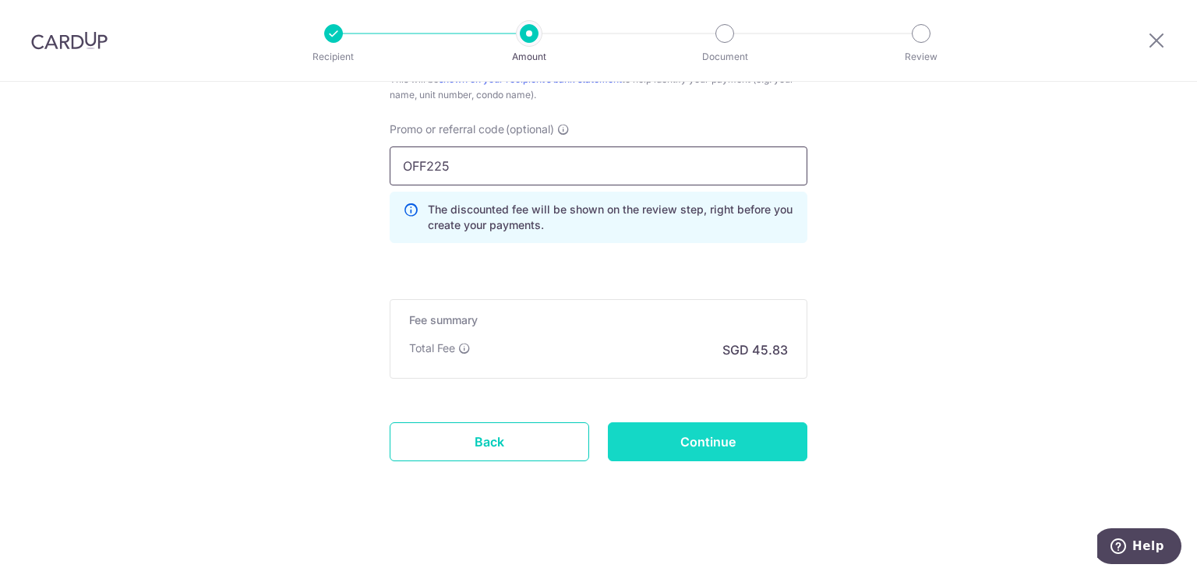
type input "OFF225"
click at [644, 443] on input "Continue" at bounding box center [708, 441] width 200 height 39
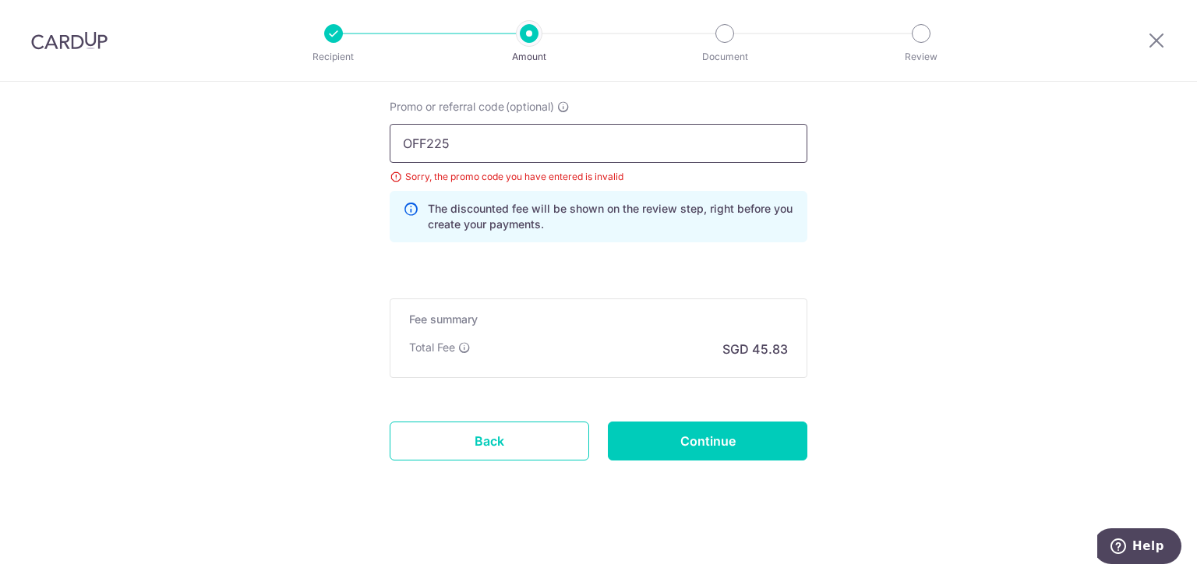
click at [514, 149] on input "OFF225" at bounding box center [599, 143] width 418 height 39
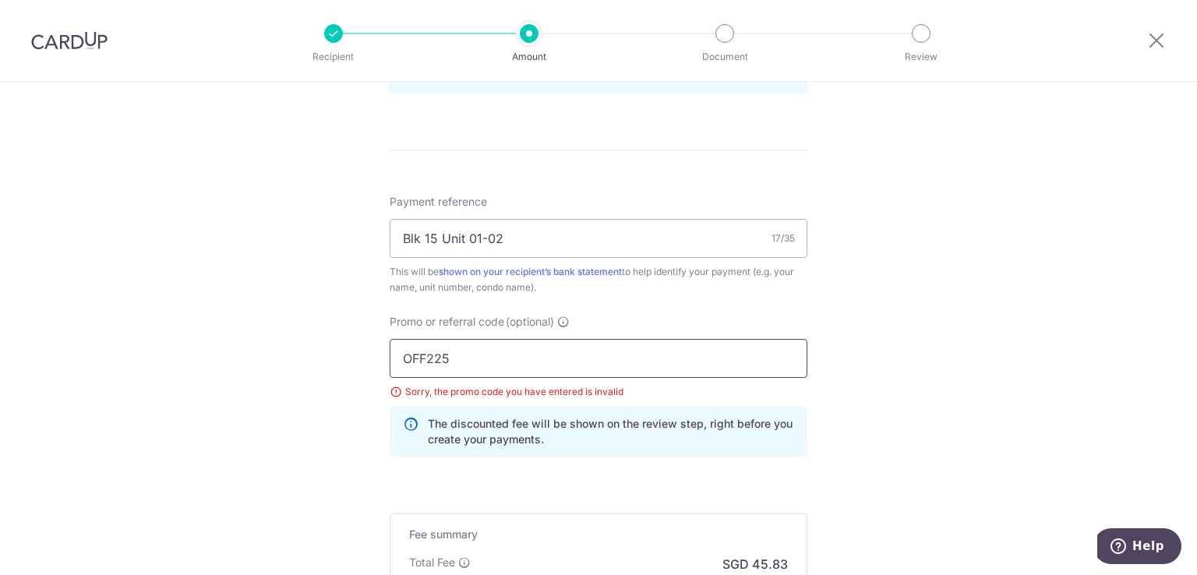
scroll to position [857, 0]
click at [506, 353] on input "OFF225" at bounding box center [599, 356] width 418 height 39
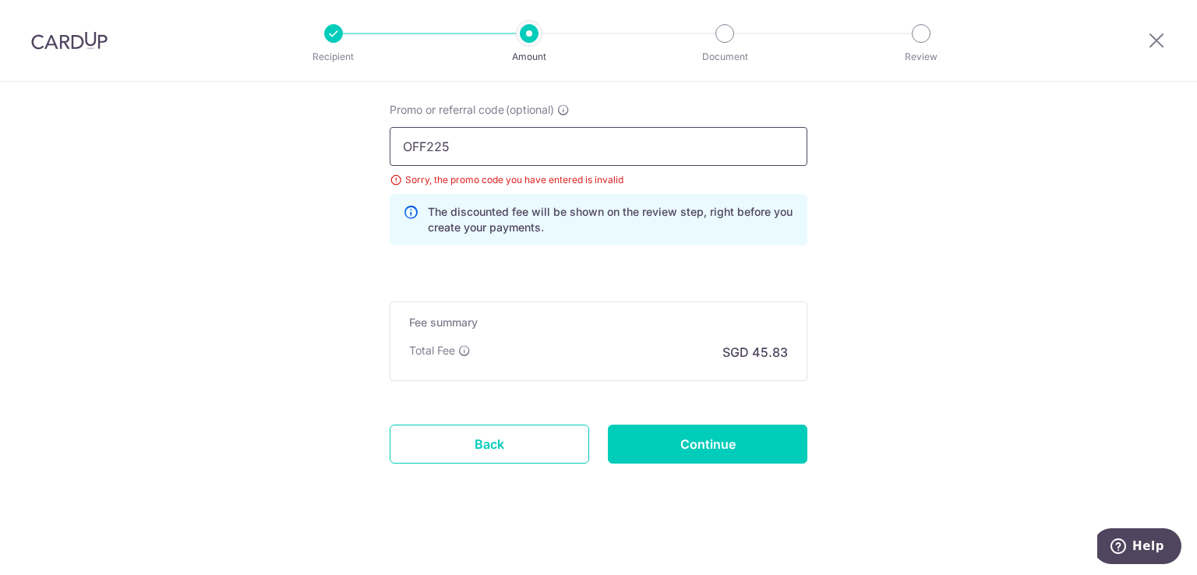
scroll to position [1070, 0]
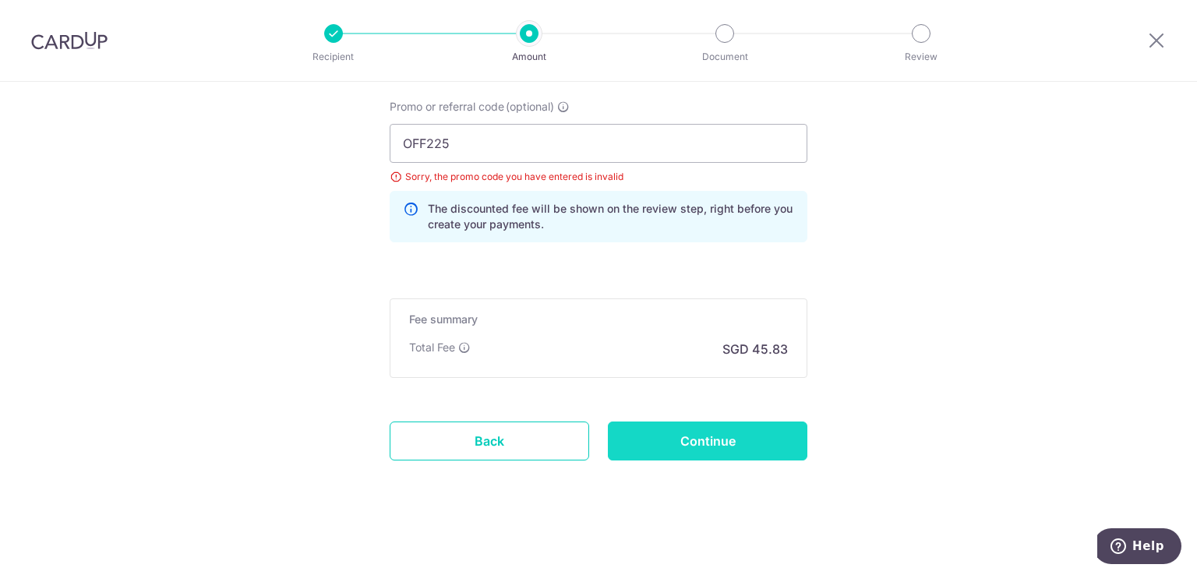
click at [677, 444] on input "Continue" at bounding box center [708, 441] width 200 height 39
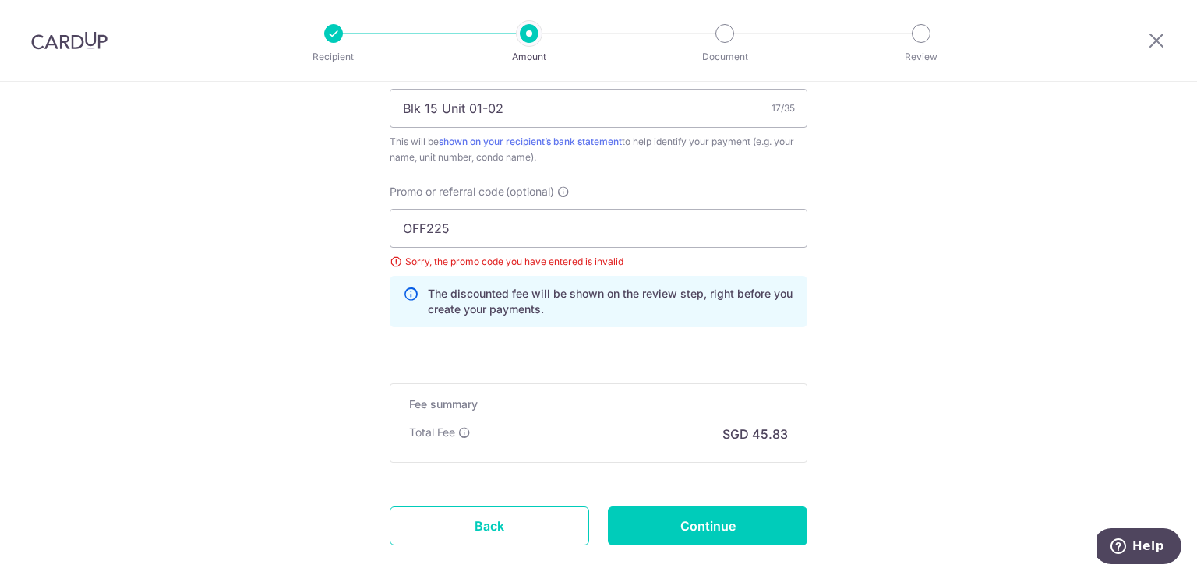
scroll to position [914, 0]
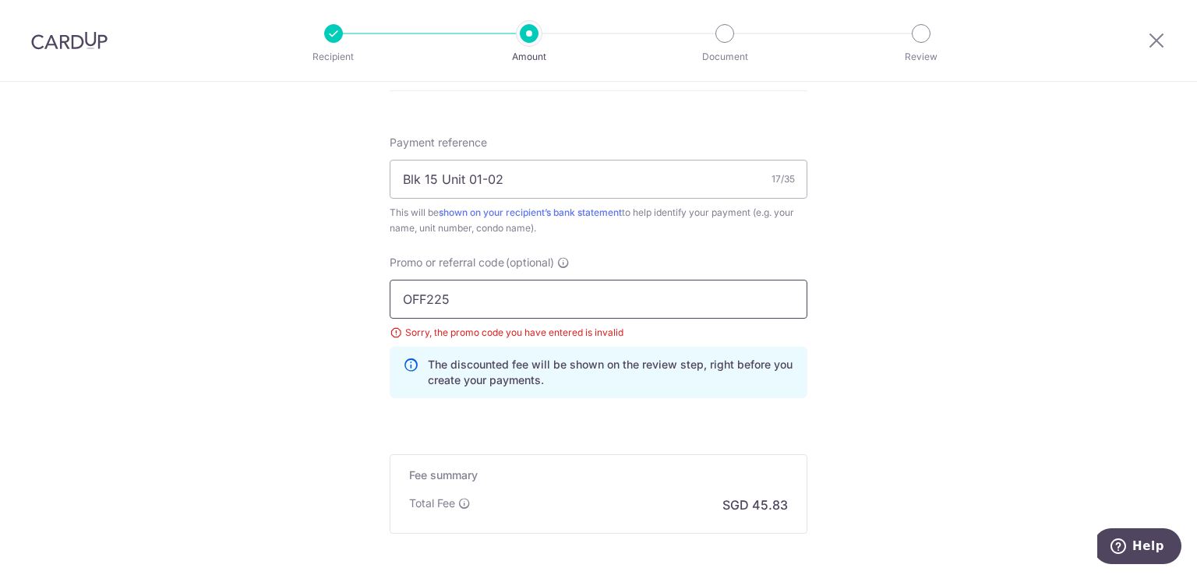
click at [408, 294] on input "OFF225" at bounding box center [599, 299] width 418 height 39
type input "OFF225"
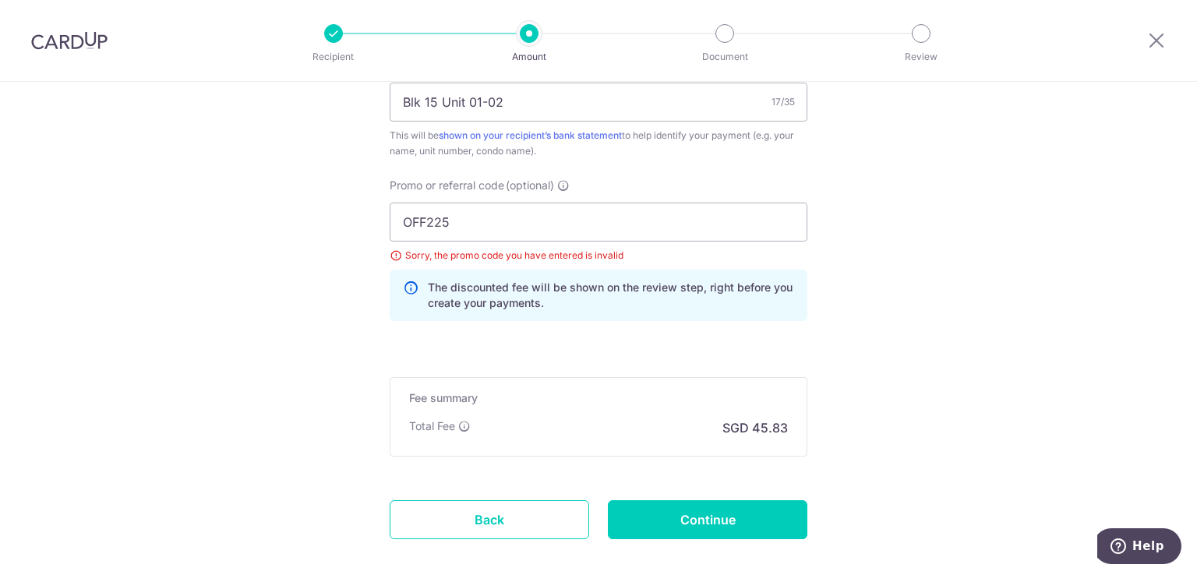
scroll to position [1070, 0]
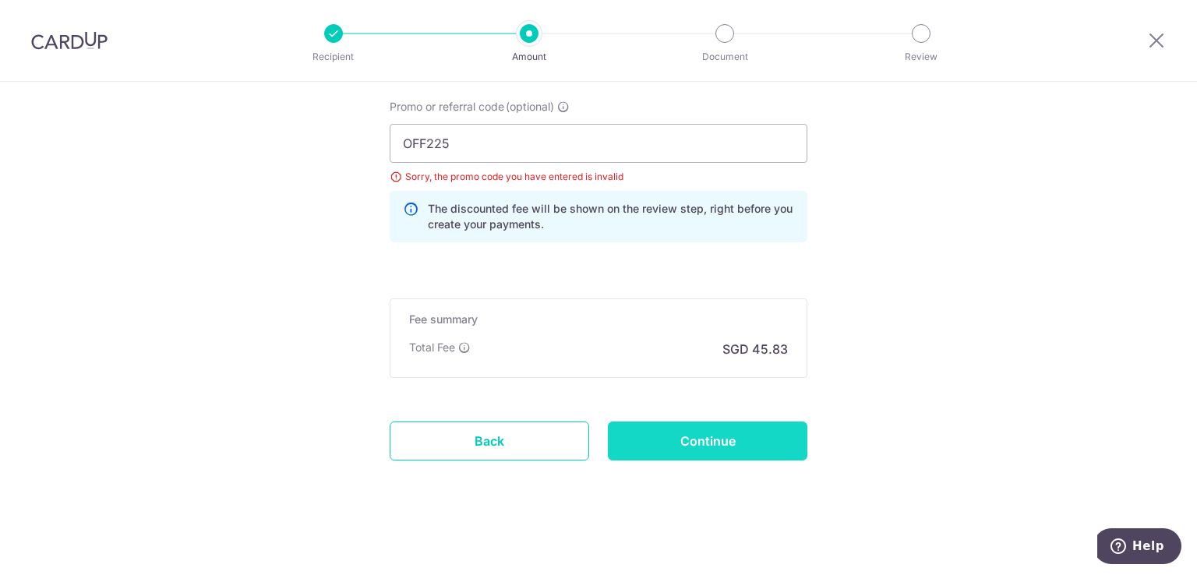
click at [747, 433] on input "Continue" at bounding box center [708, 441] width 200 height 39
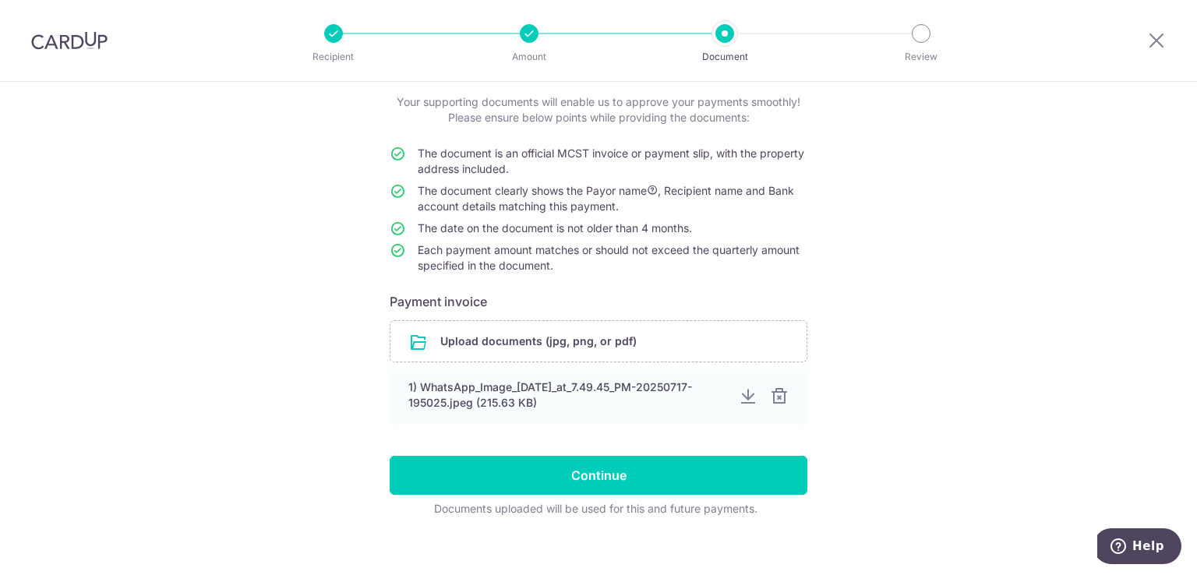
scroll to position [104, 0]
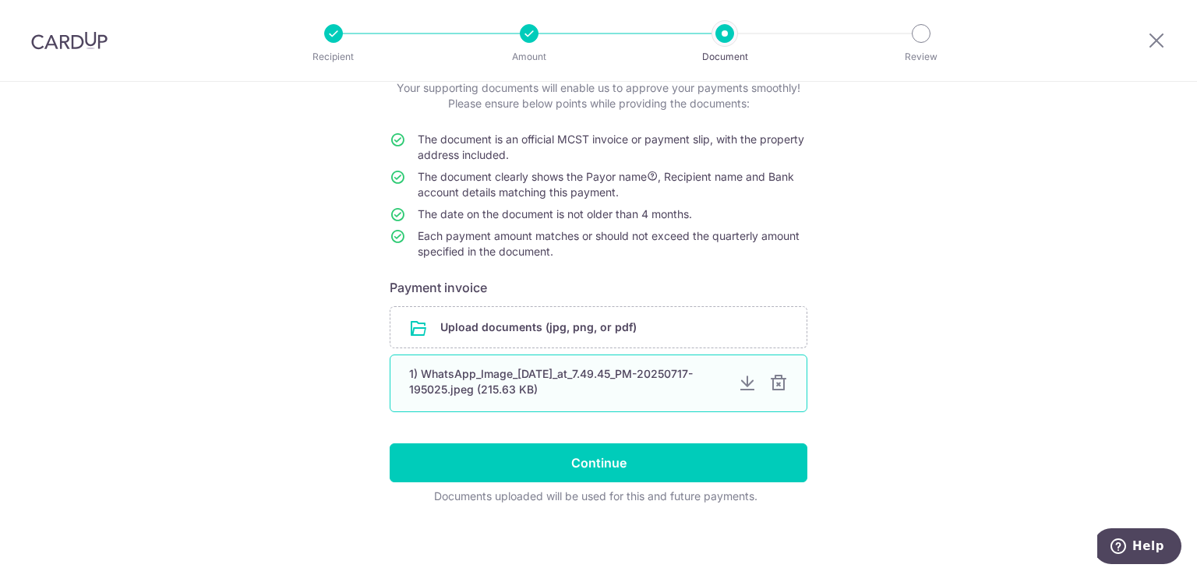
click at [774, 383] on div at bounding box center [778, 383] width 19 height 19
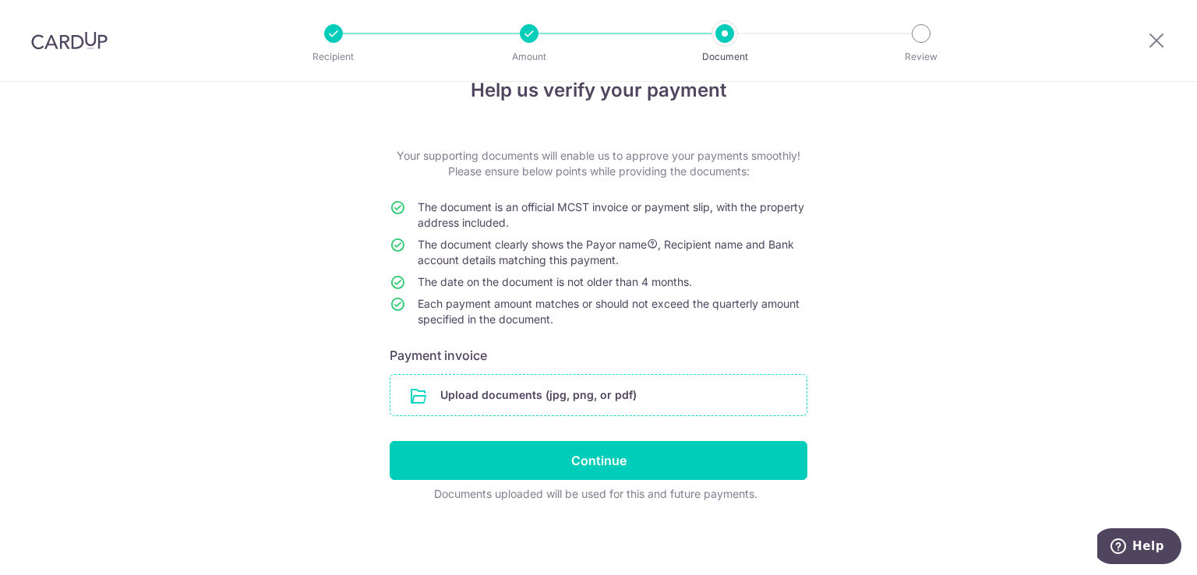
scroll to position [36, 0]
click at [589, 394] on input "file" at bounding box center [598, 396] width 416 height 41
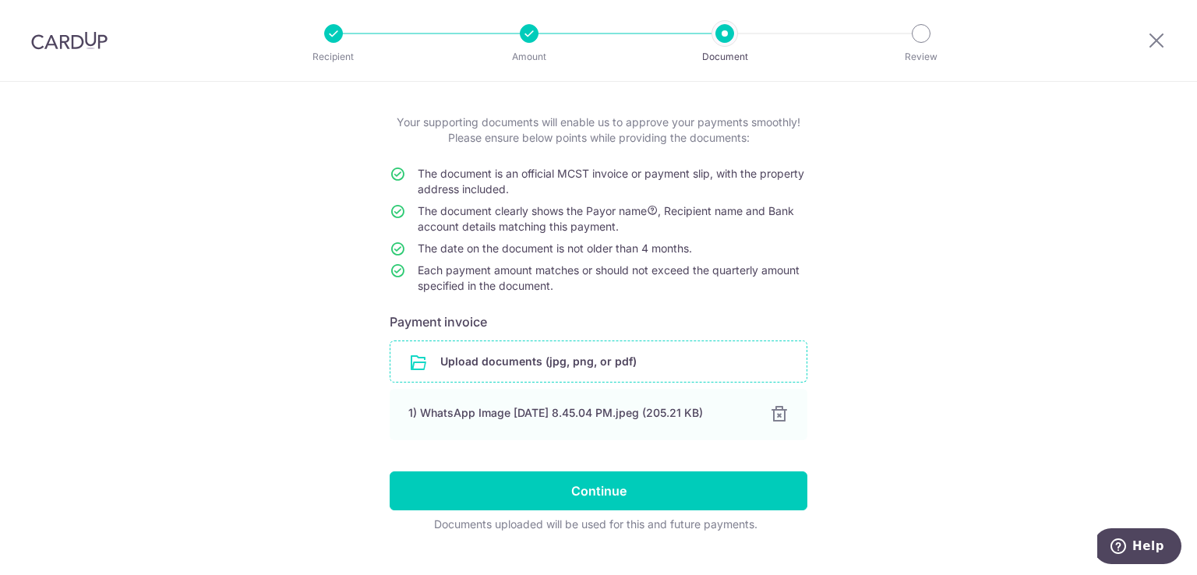
scroll to position [100, 0]
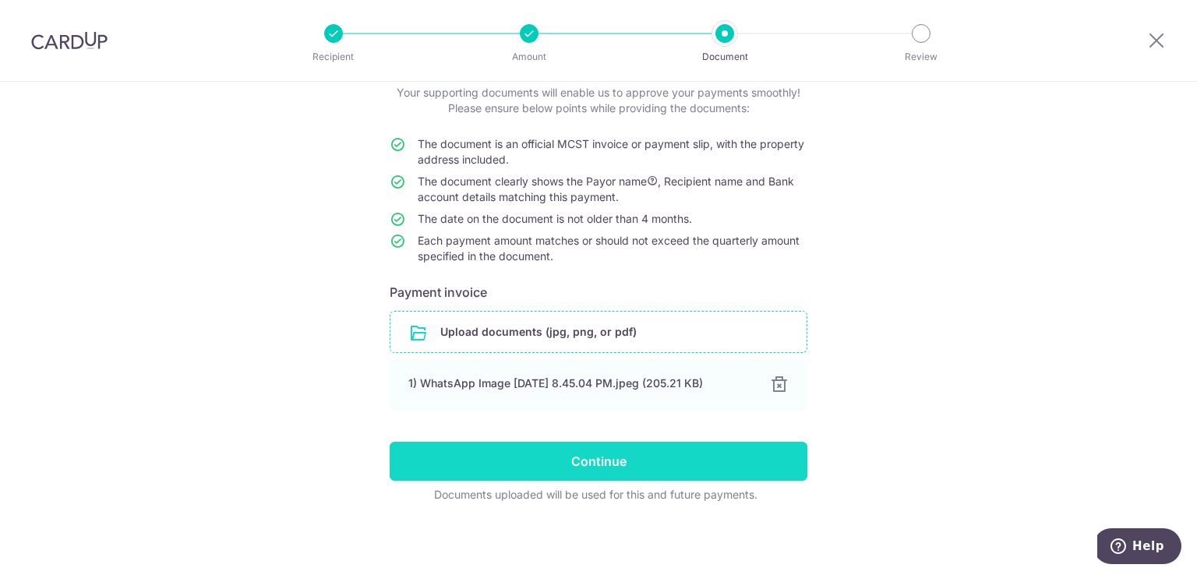
click at [631, 467] on input "Continue" at bounding box center [599, 461] width 418 height 39
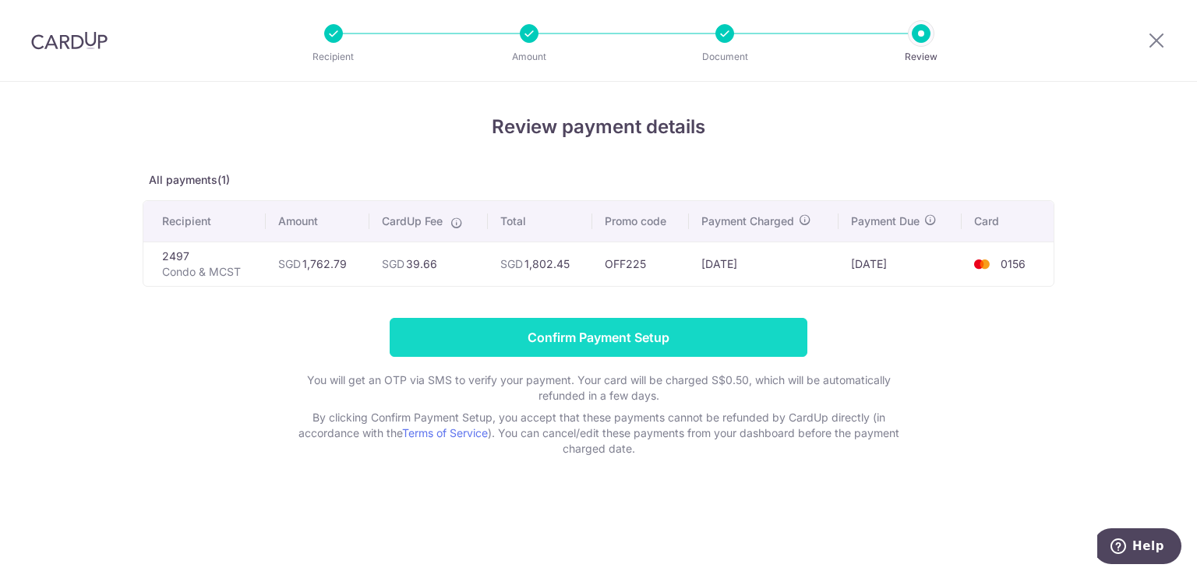
click at [695, 337] on input "Confirm Payment Setup" at bounding box center [599, 337] width 418 height 39
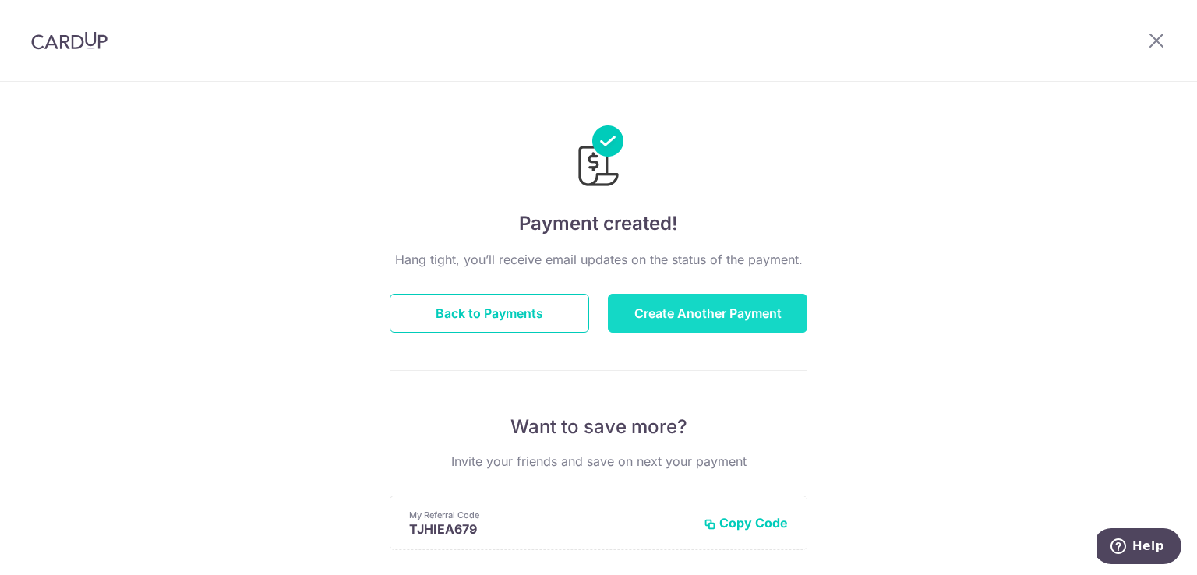
click at [691, 320] on button "Create Another Payment" at bounding box center [708, 313] width 200 height 39
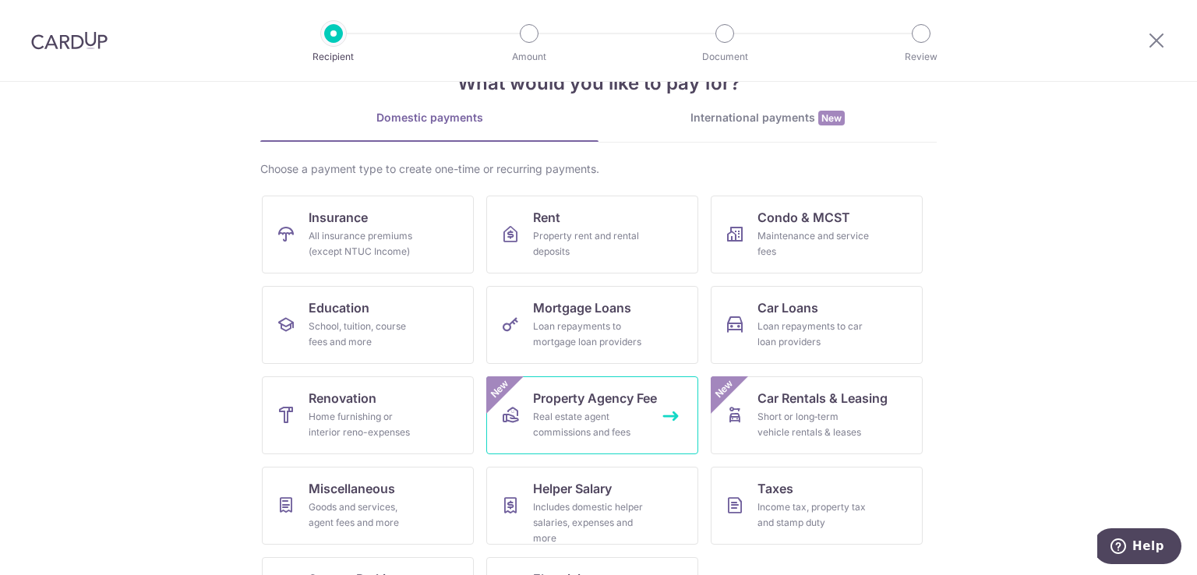
scroll to position [78, 0]
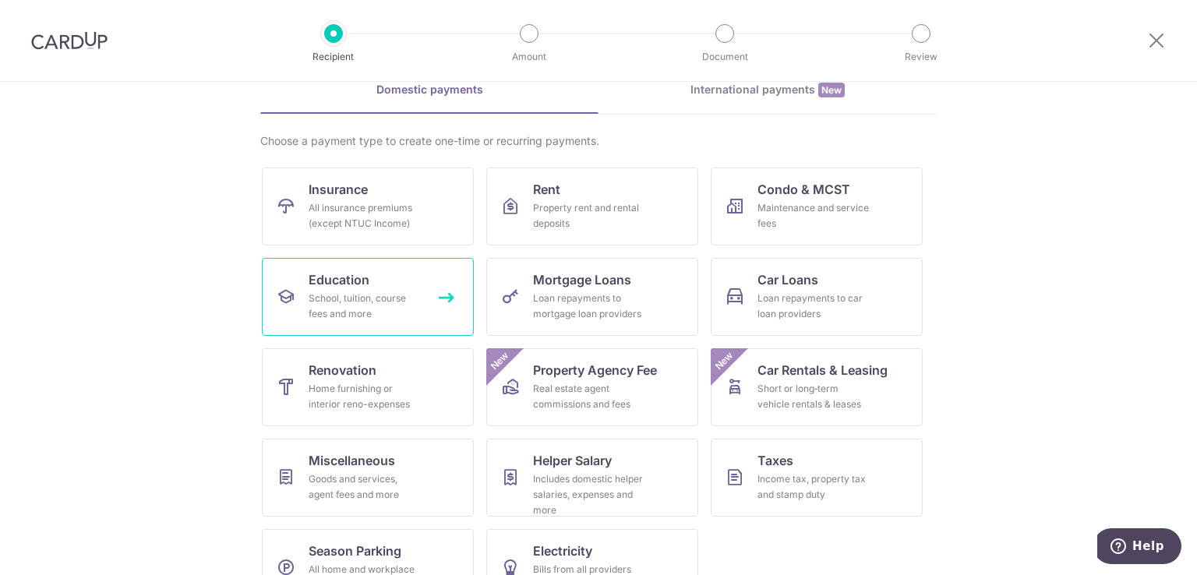
click at [389, 316] on div "School, tuition, course fees and more" at bounding box center [365, 306] width 112 height 31
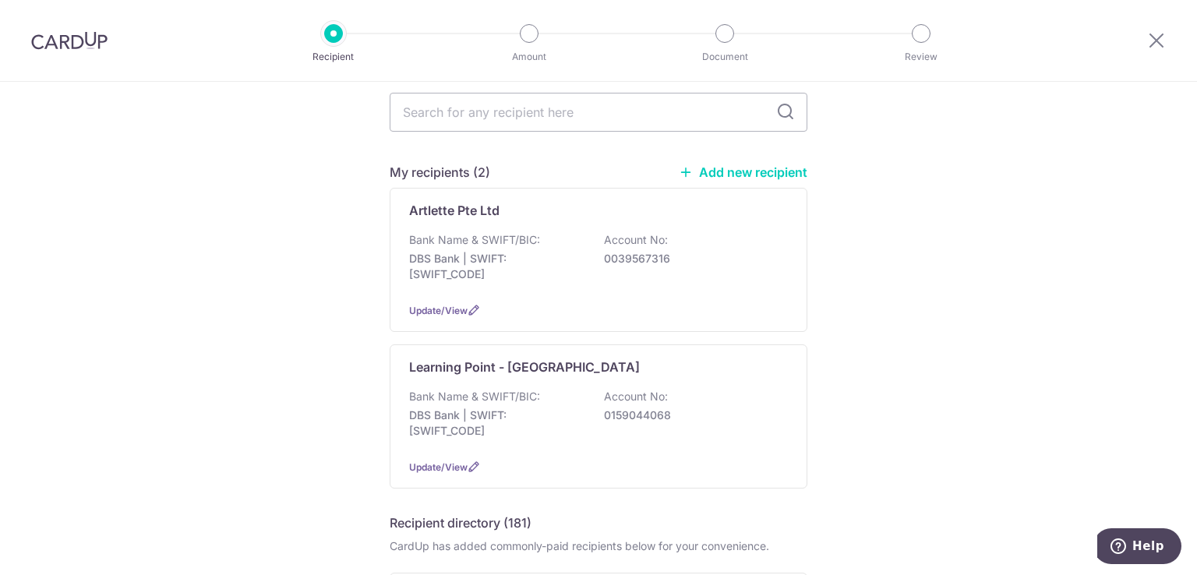
scroll to position [156, 0]
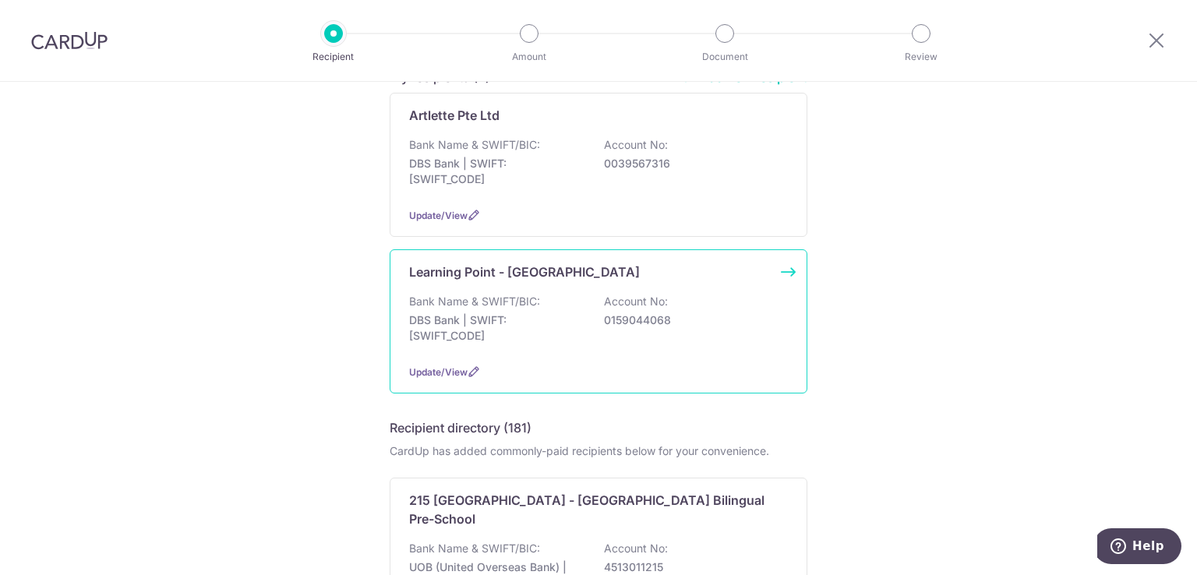
click at [505, 339] on p "DBS Bank | SWIFT: [SWIFT_CODE]" at bounding box center [496, 328] width 175 height 31
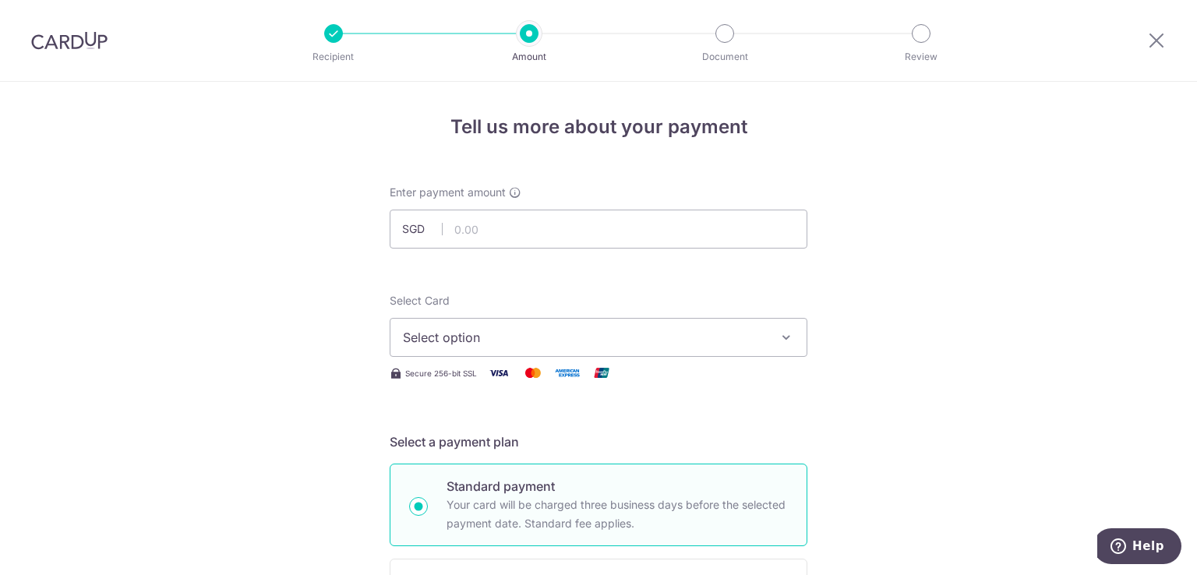
scroll to position [78, 0]
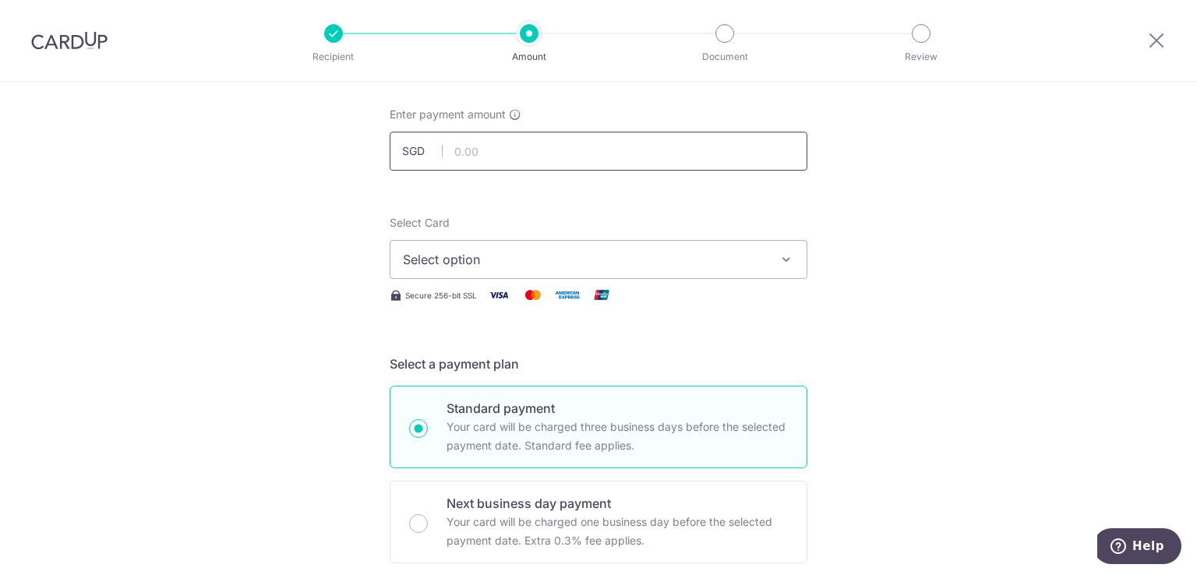
click at [496, 154] on input "text" at bounding box center [599, 151] width 418 height 39
type input "952.65"
click at [526, 247] on button "Select option" at bounding box center [599, 259] width 418 height 39
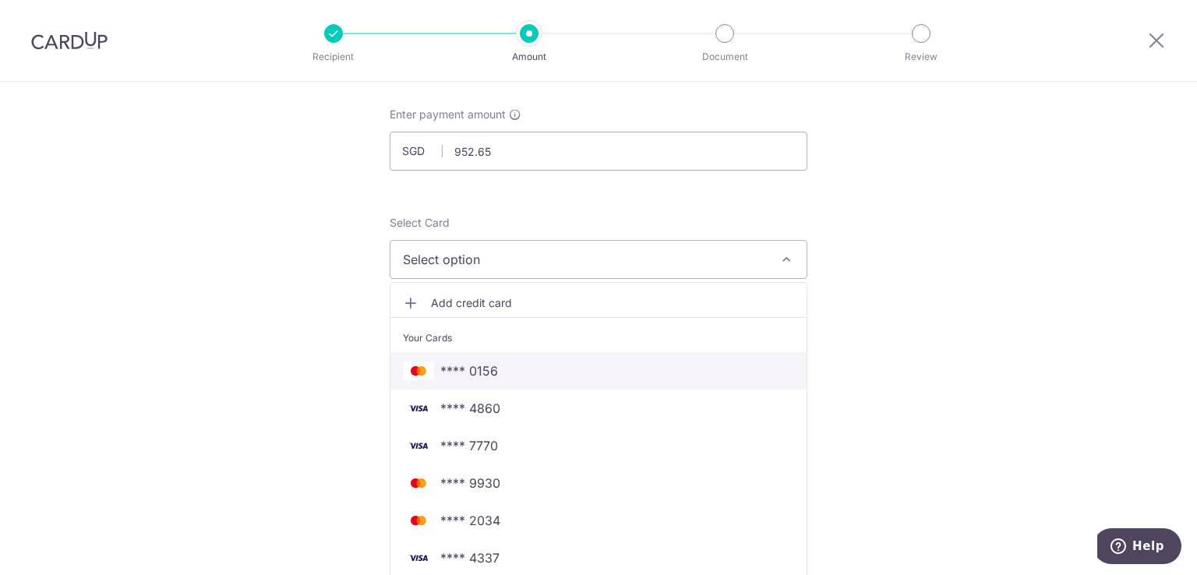
click at [467, 366] on span "**** 0156" at bounding box center [469, 371] width 58 height 19
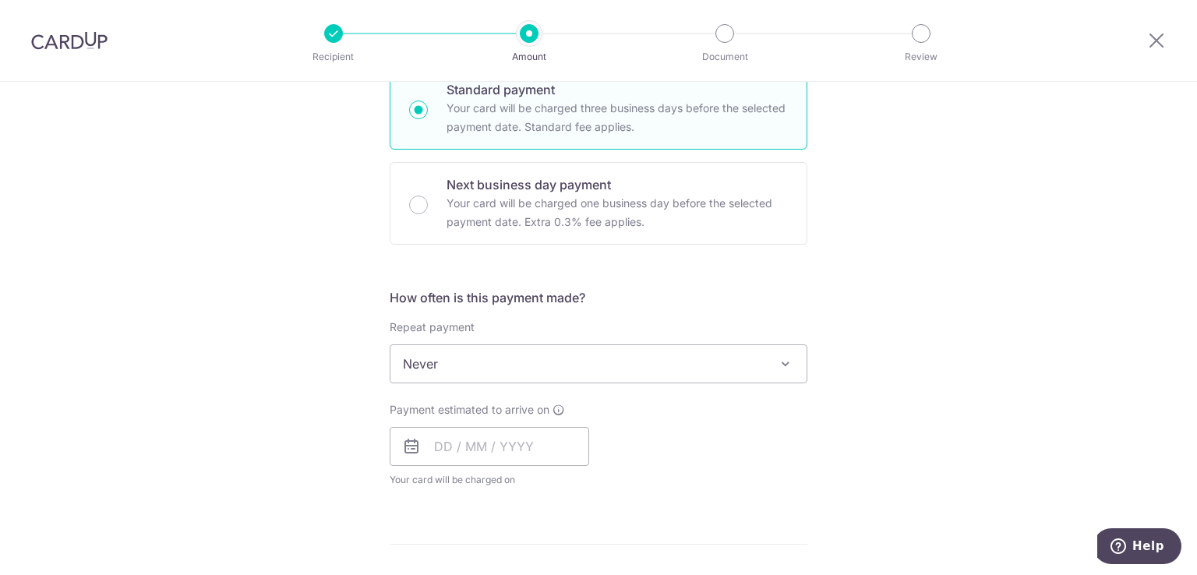
scroll to position [468, 0]
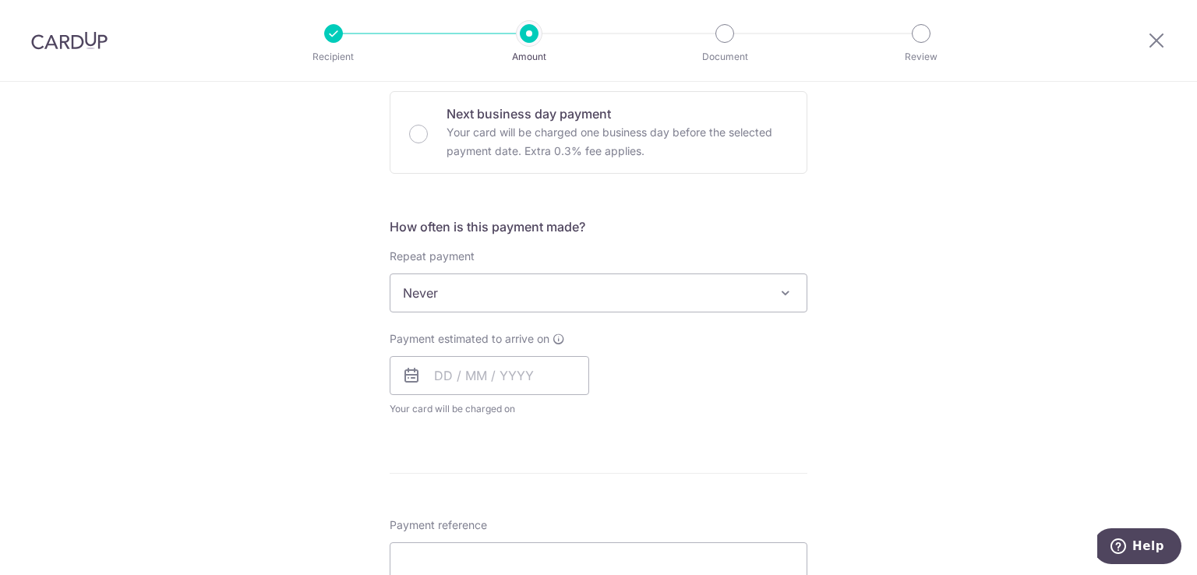
click at [448, 288] on span "Never" at bounding box center [598, 292] width 416 height 37
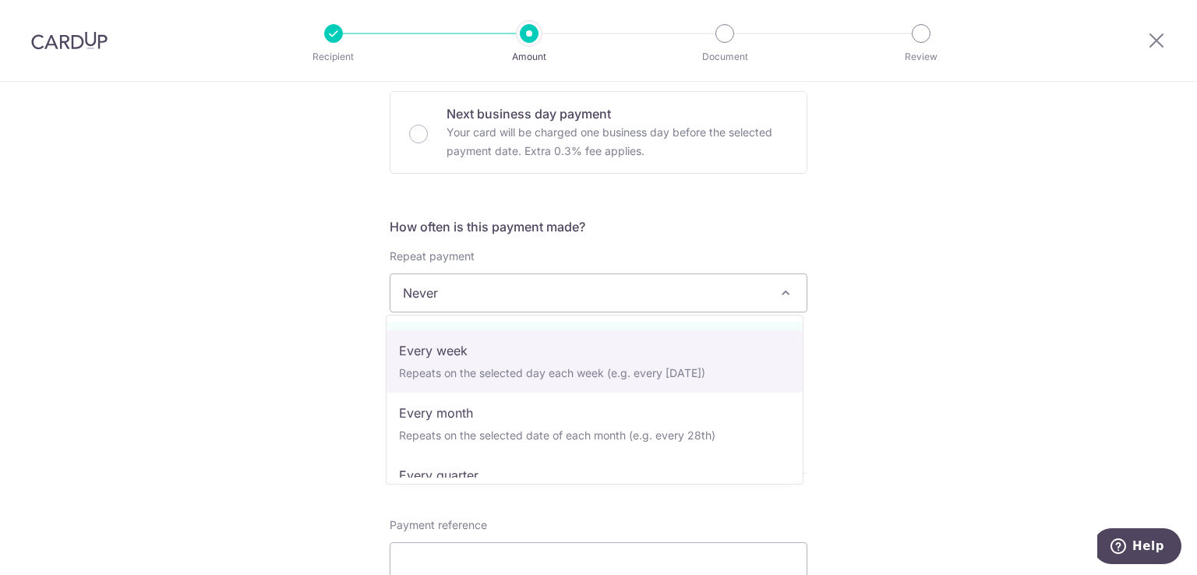
scroll to position [78, 0]
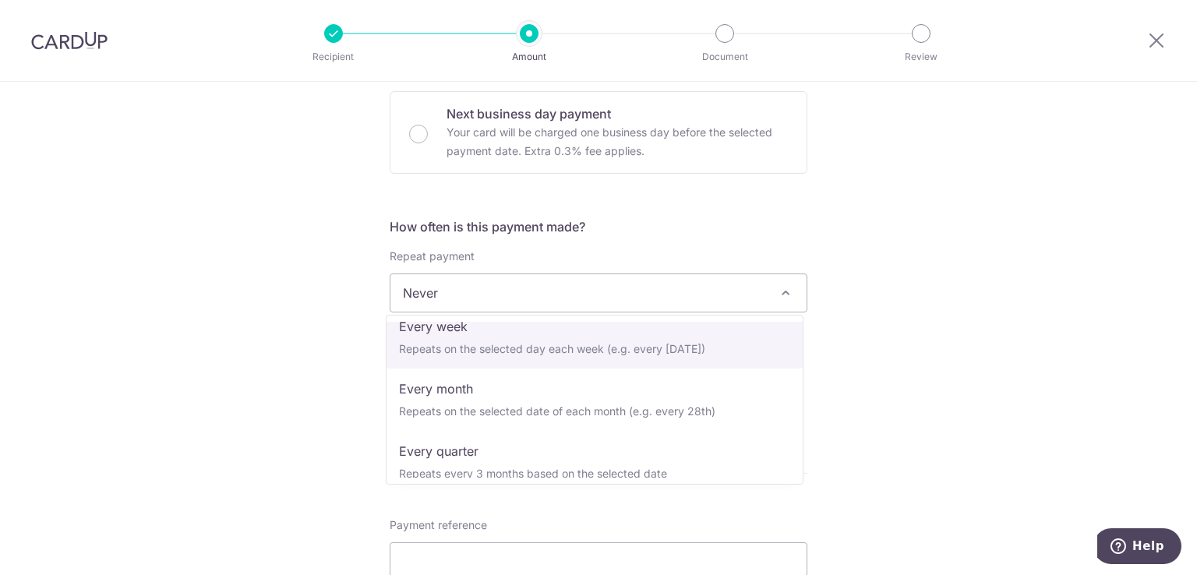
click at [330, 341] on div "Tell us more about your payment Enter payment amount SGD 952.65 952.65 Select C…" at bounding box center [598, 319] width 1197 height 1410
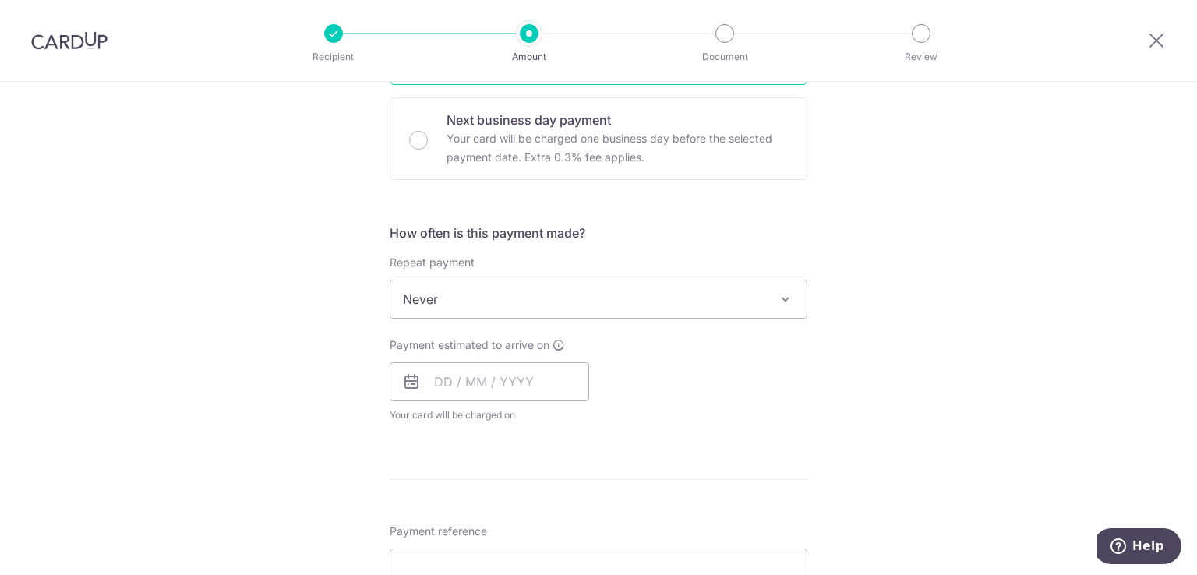
scroll to position [546, 0]
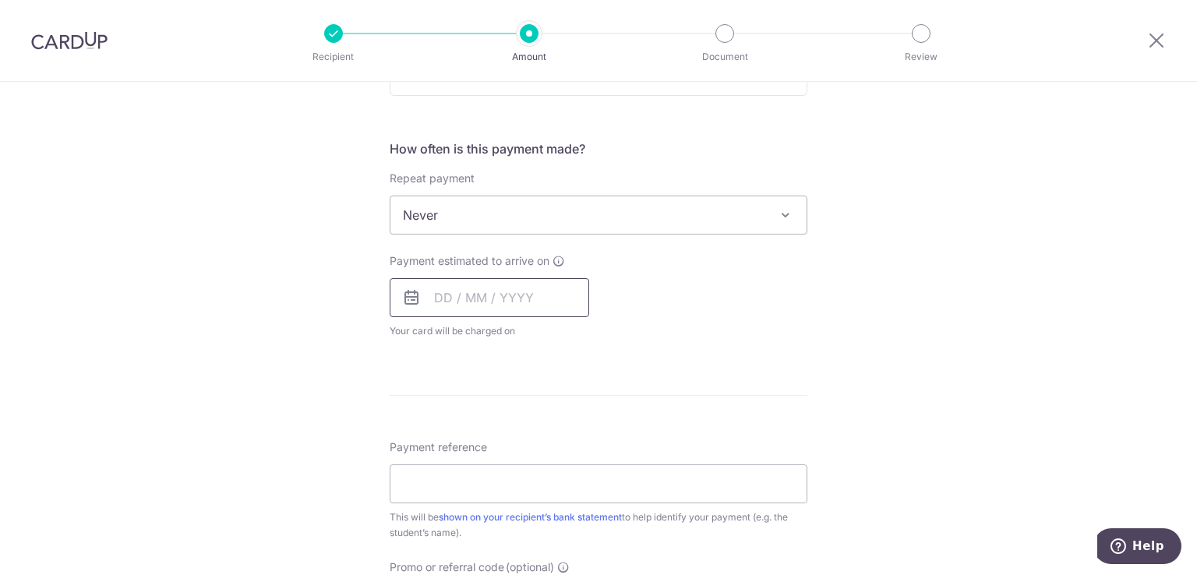
click at [517, 290] on input "text" at bounding box center [490, 297] width 200 height 39
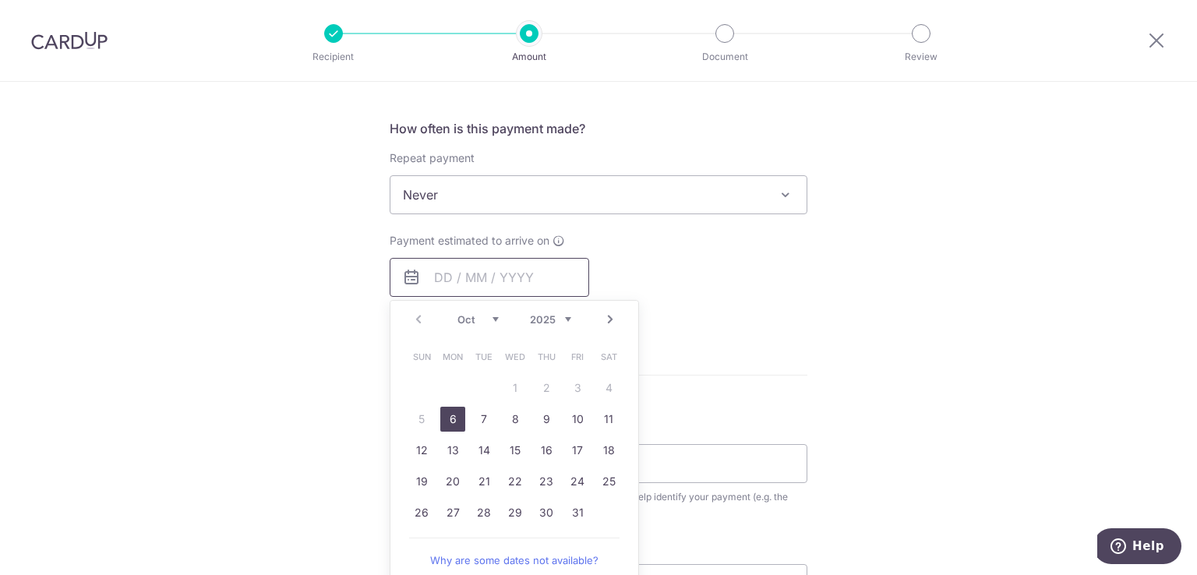
scroll to position [623, 0]
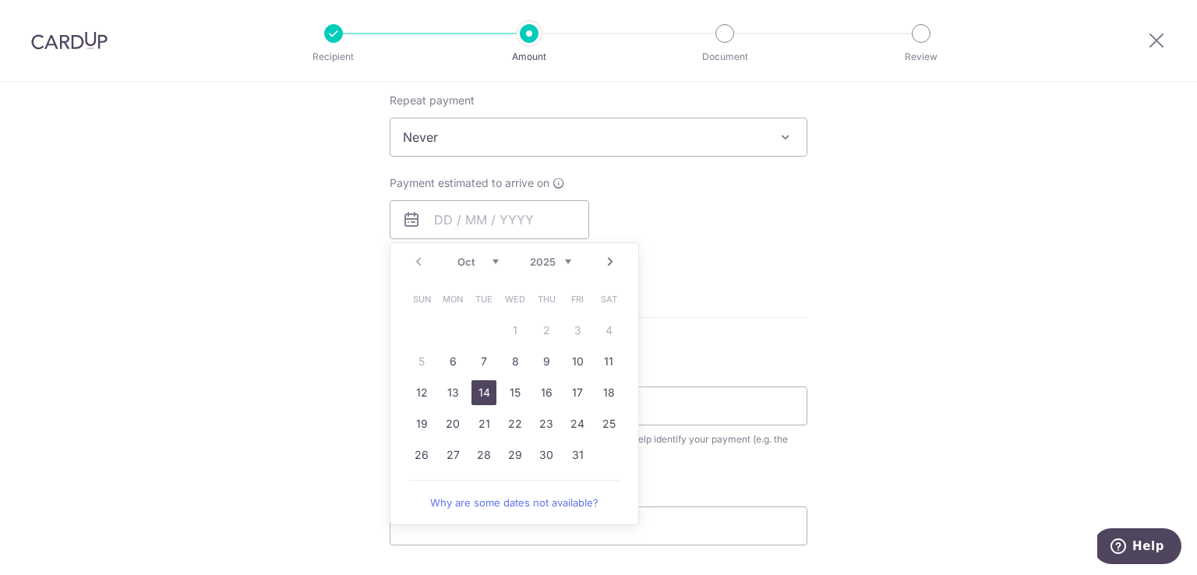
click at [486, 392] on link "14" at bounding box center [484, 392] width 25 height 25
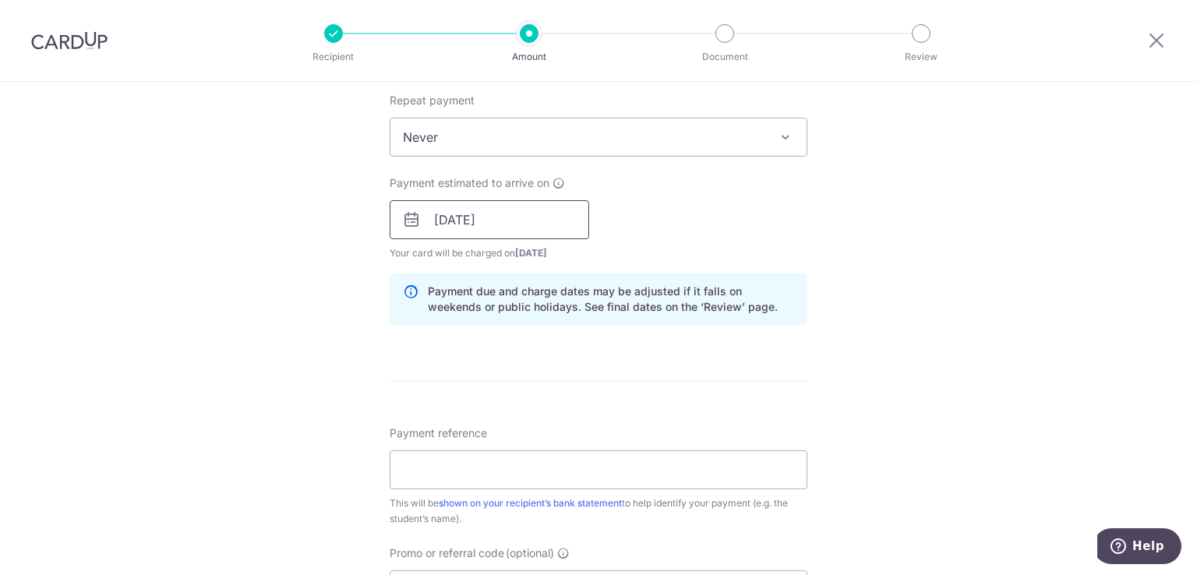
click at [526, 222] on input "[DATE]" at bounding box center [490, 219] width 200 height 39
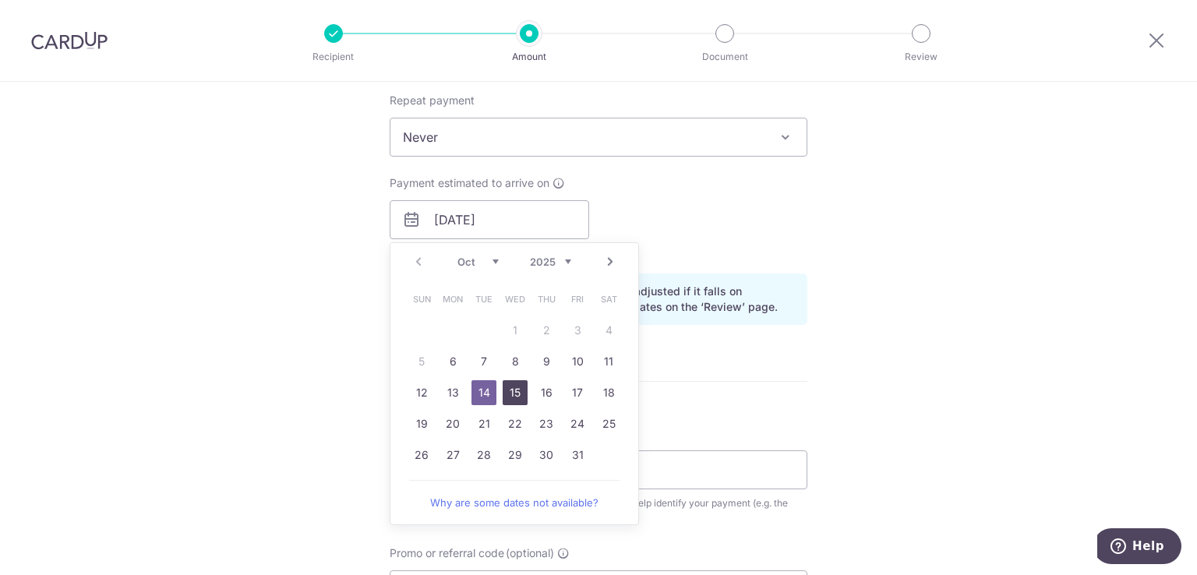
click at [507, 396] on link "15" at bounding box center [515, 392] width 25 height 25
type input "[DATE]"
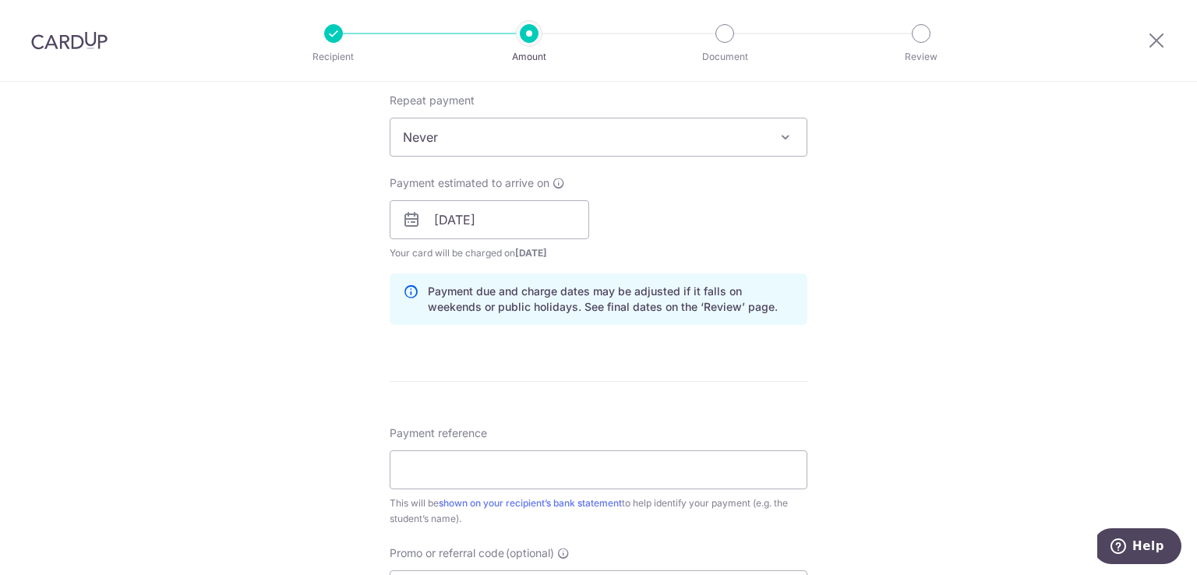
click at [327, 353] on div "Tell us more about your payment Enter payment amount SGD 952.65 952.65 Select C…" at bounding box center [598, 195] width 1197 height 1474
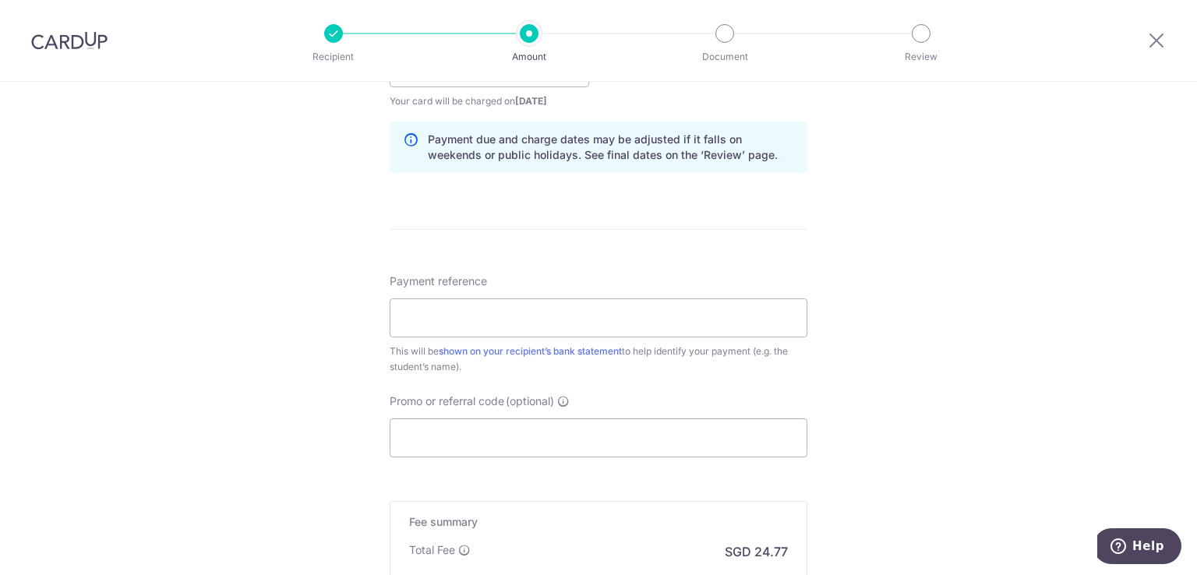
scroll to position [779, 0]
click at [440, 309] on input "Payment reference" at bounding box center [599, 314] width 418 height 39
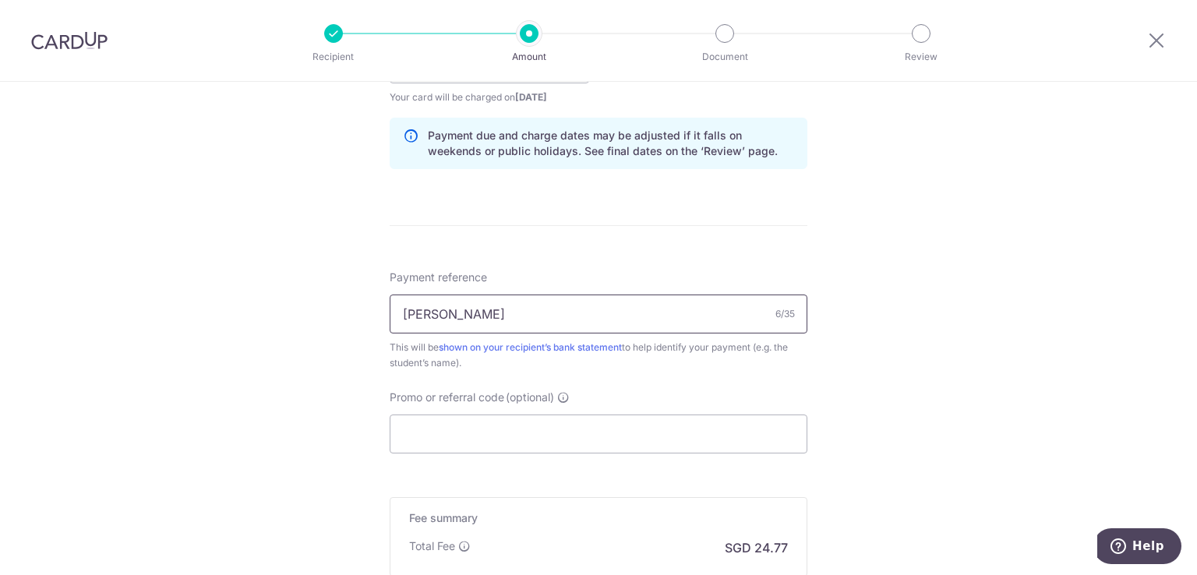
type input "Elijah Xu P2 Wednesday"
click at [475, 434] on input "Promo or referral code (optional)" at bounding box center [599, 434] width 418 height 39
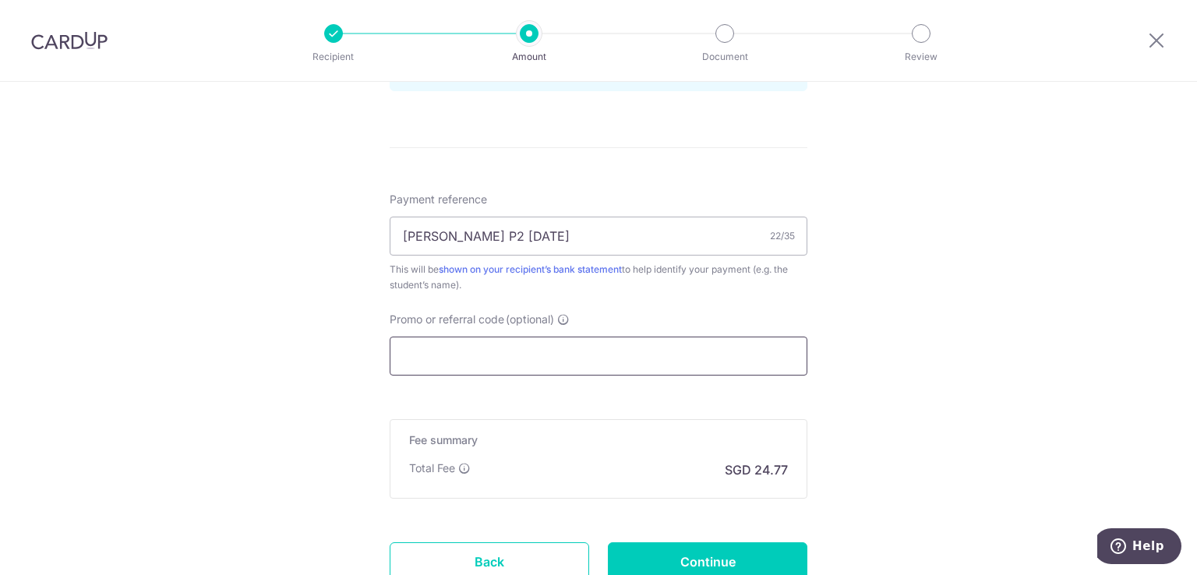
paste input "O"
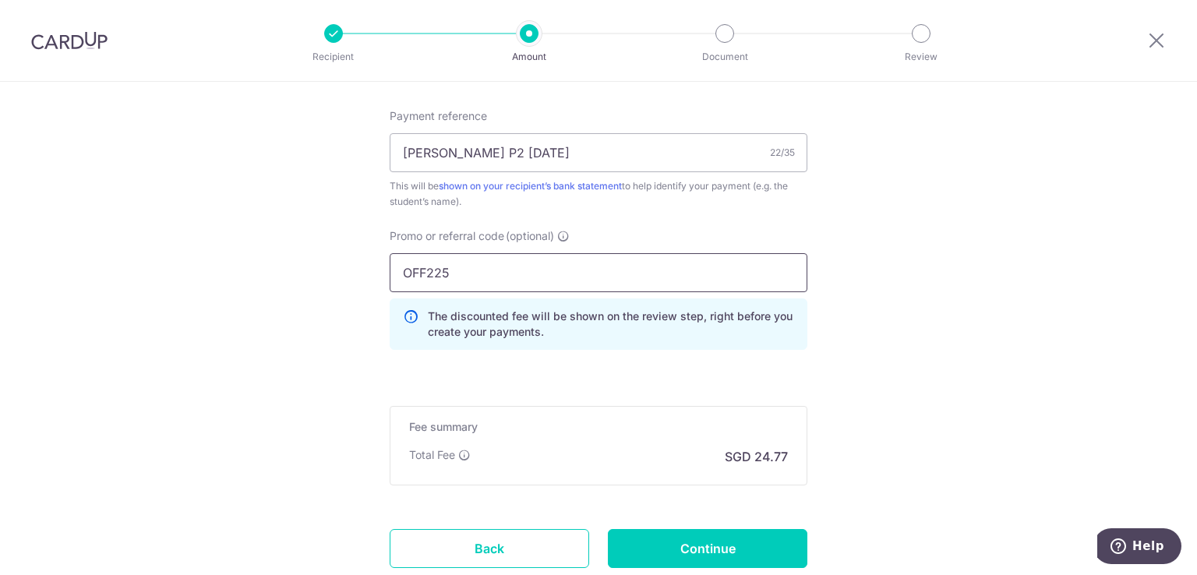
scroll to position [1048, 0]
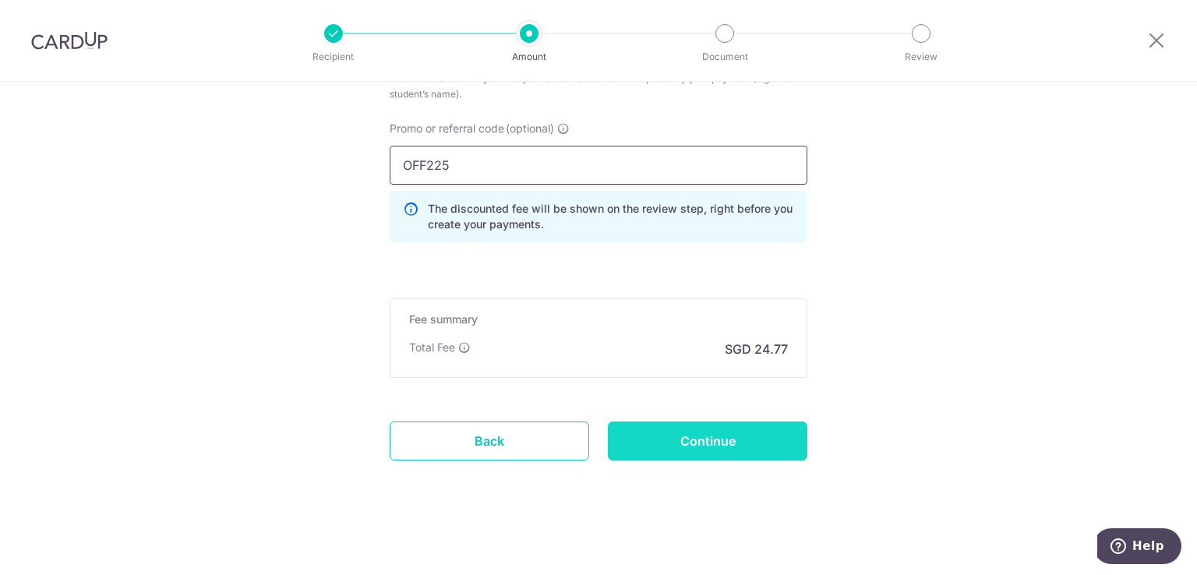
type input "OFF225"
click at [668, 441] on input "Continue" at bounding box center [708, 441] width 200 height 39
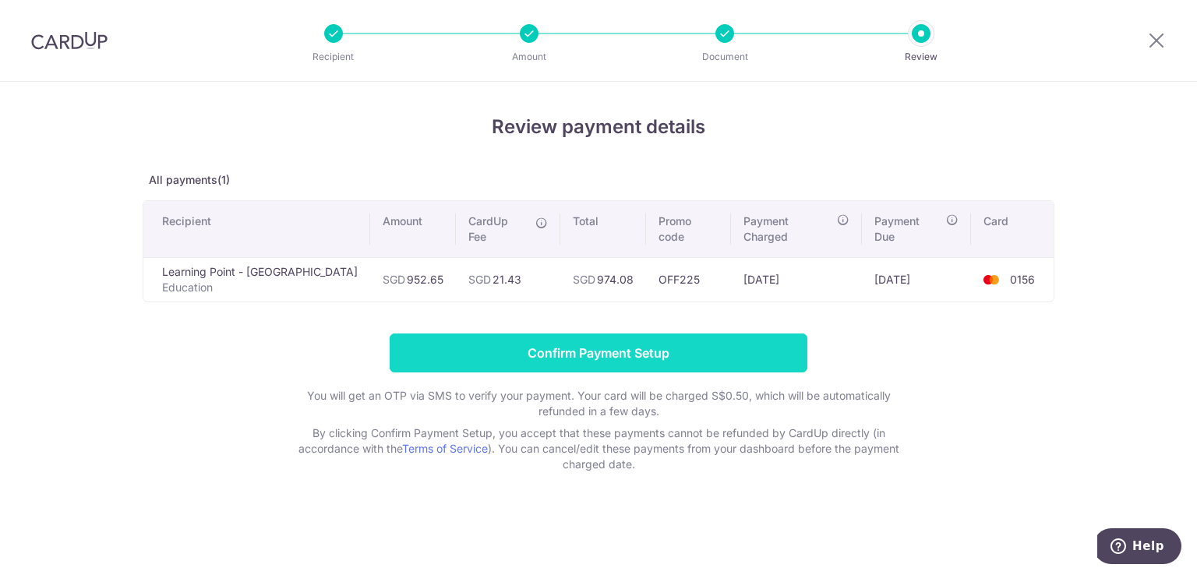
click at [652, 334] on input "Confirm Payment Setup" at bounding box center [599, 353] width 418 height 39
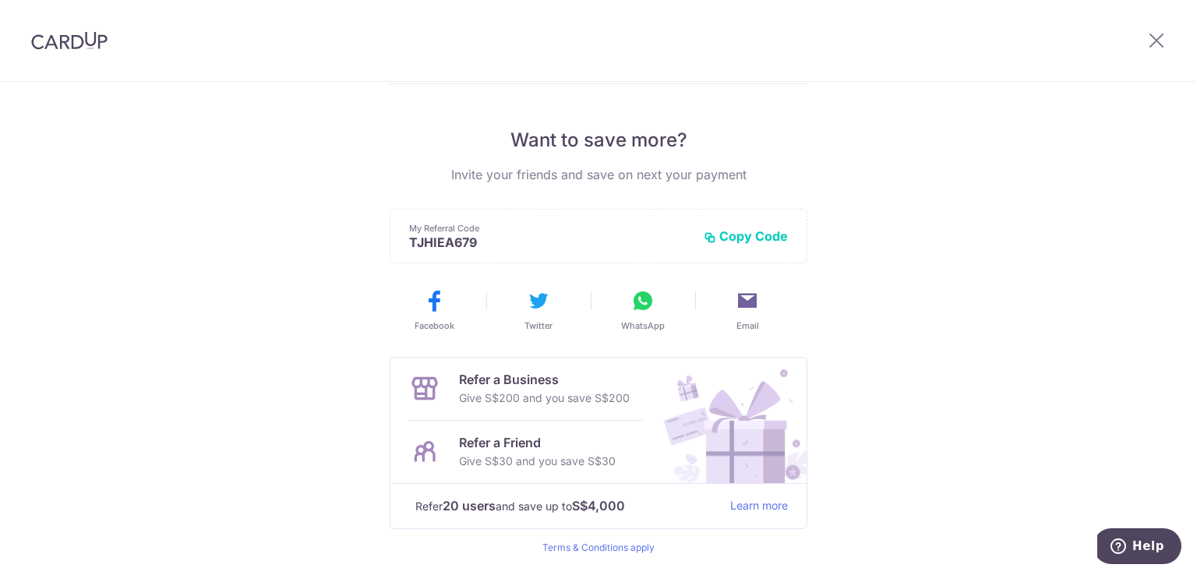
scroll to position [337, 0]
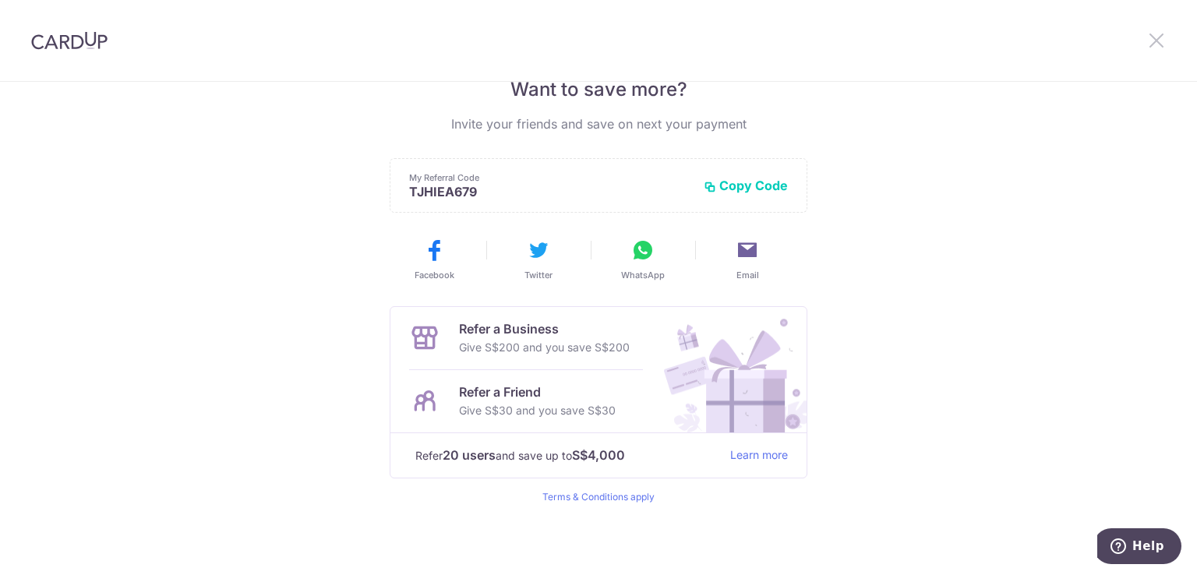
click at [1160, 41] on icon at bounding box center [1156, 39] width 19 height 19
